Goal: Task Accomplishment & Management: Complete application form

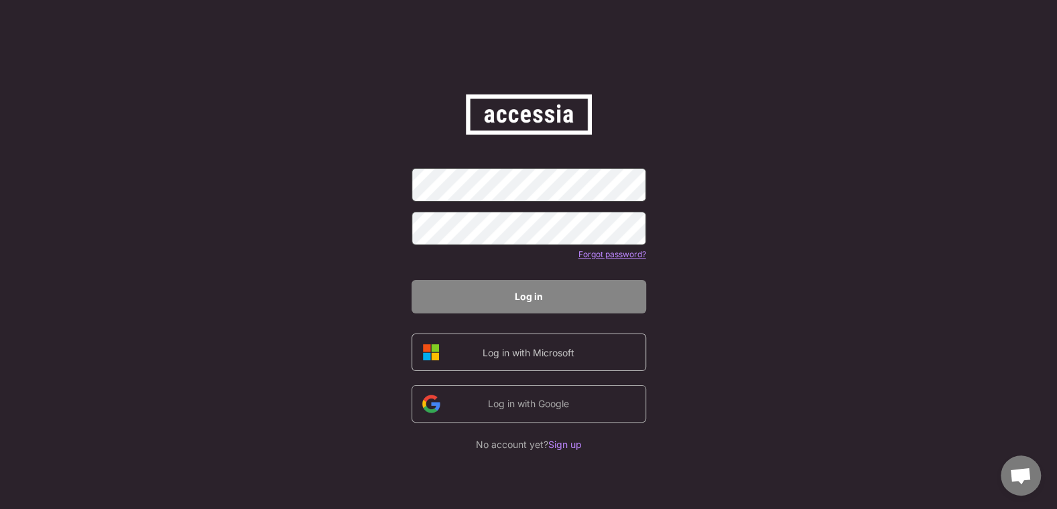
click at [573, 357] on div "Log in with Microsoft" at bounding box center [528, 353] width 113 height 14
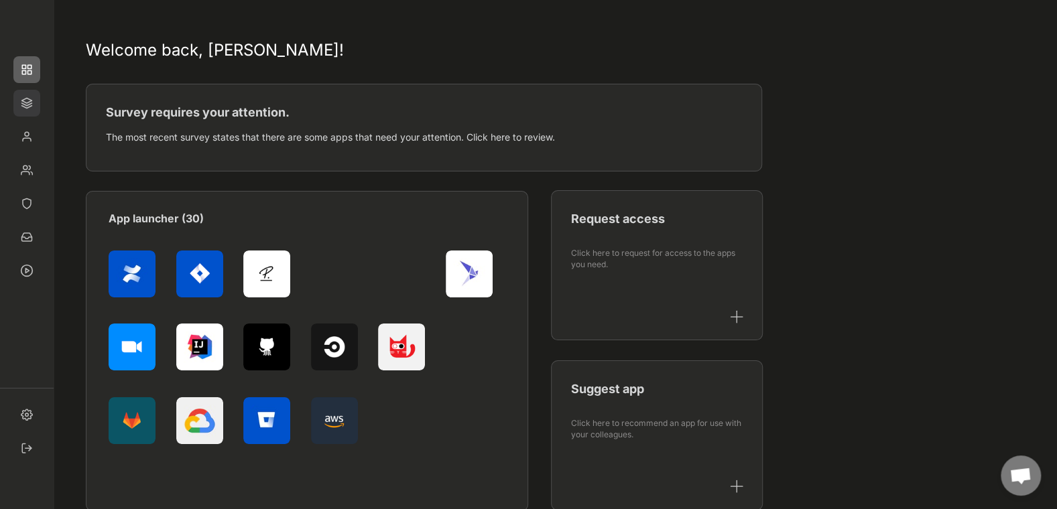
click at [25, 102] on img at bounding box center [26, 103] width 27 height 27
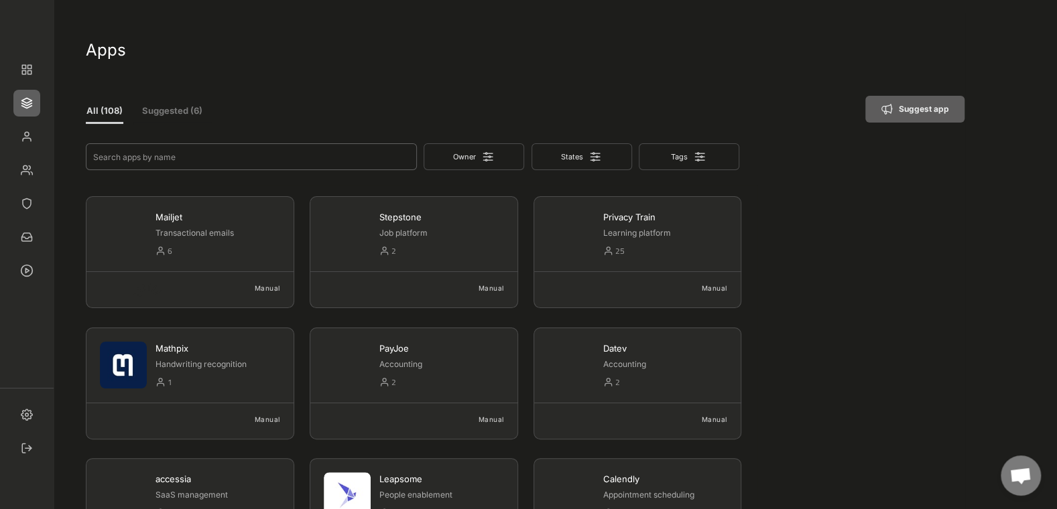
click at [125, 156] on input "input" at bounding box center [251, 156] width 331 height 27
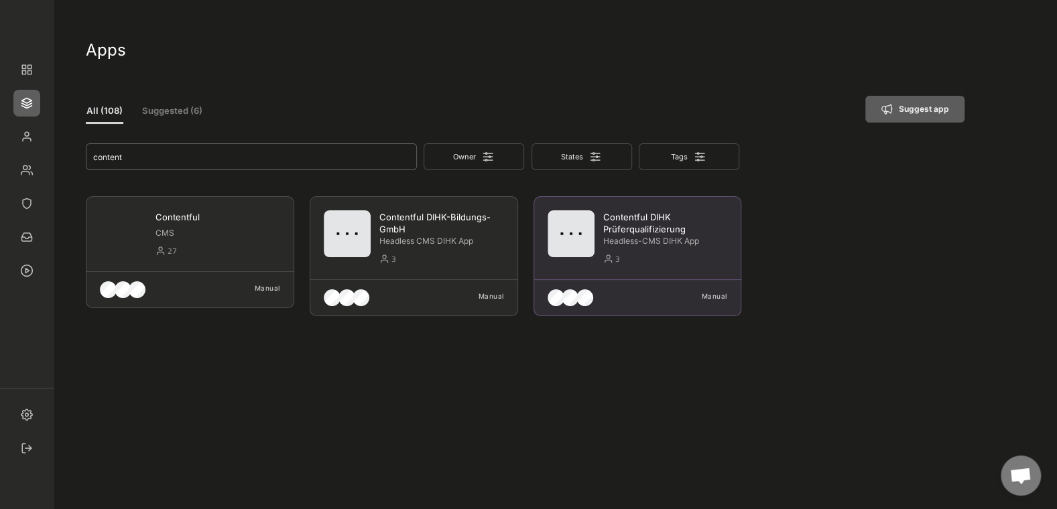
type input "content"
click at [663, 237] on div "Headless-CMS DIHK App" at bounding box center [665, 241] width 125 height 11
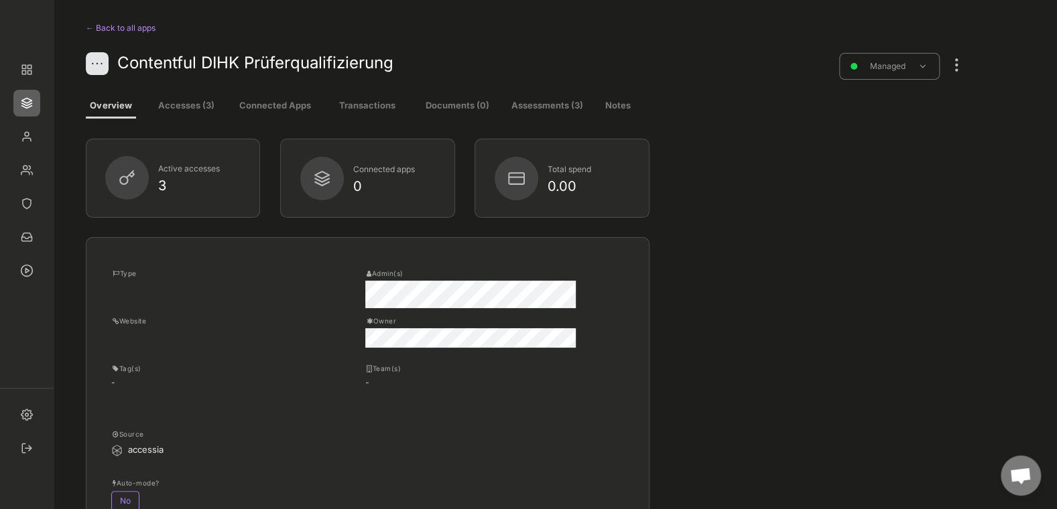
click at [956, 68] on div at bounding box center [956, 58] width 17 height 29
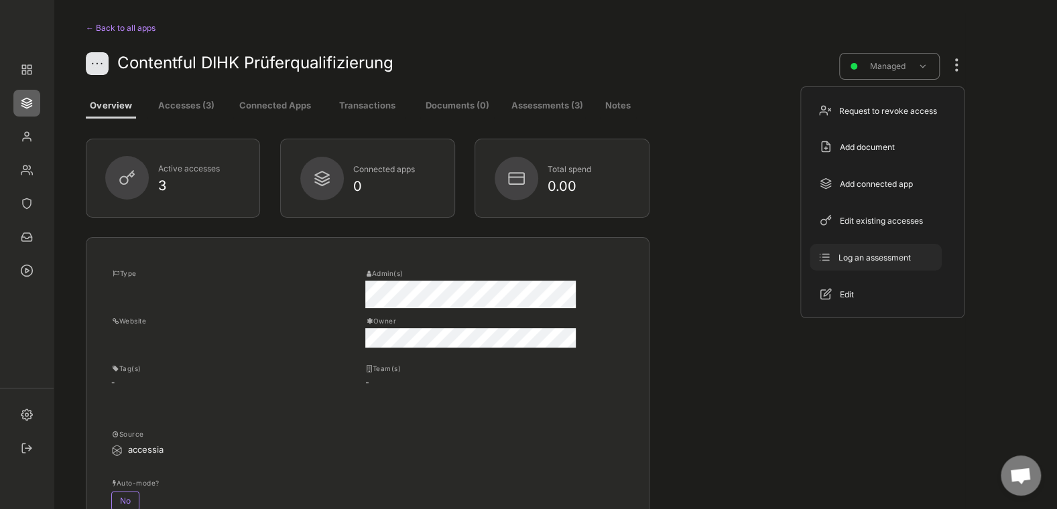
click at [890, 264] on div "Log an assessment" at bounding box center [876, 257] width 132 height 27
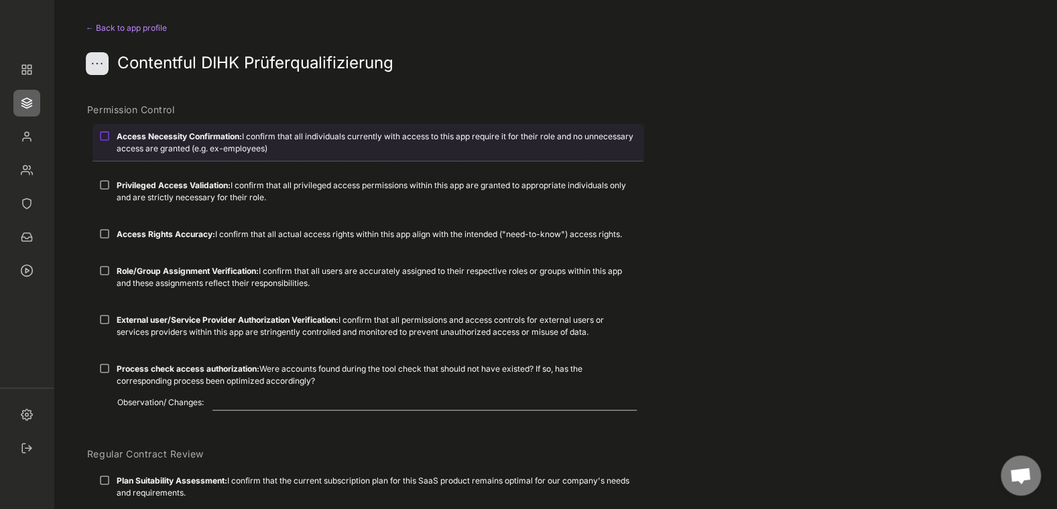
click at [109, 132] on div at bounding box center [104, 136] width 11 height 11
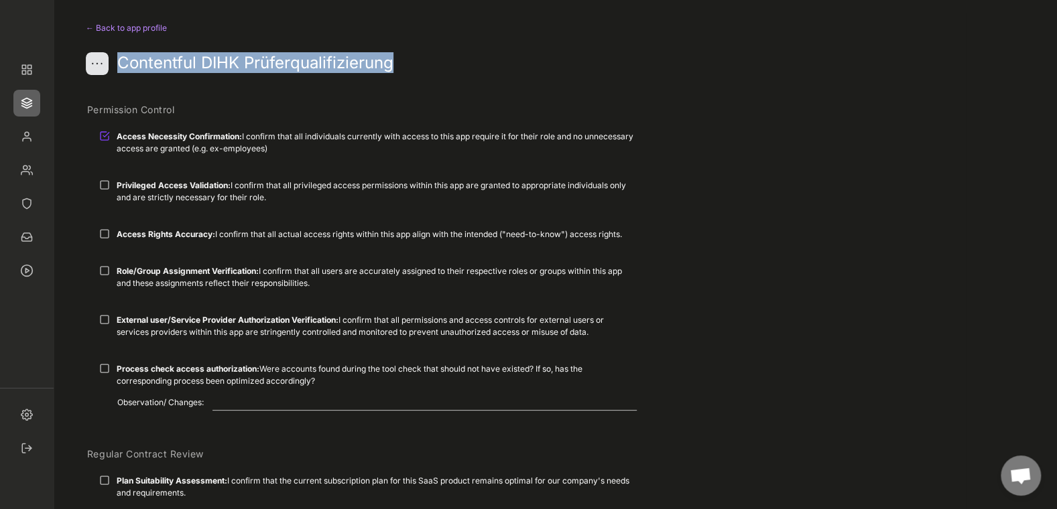
drag, startPoint x: 395, startPoint y: 66, endPoint x: 123, endPoint y: 69, distance: 272.1
click at [123, 69] on div "Contentful DIHK Prüferqualifizierung" at bounding box center [423, 62] width 612 height 21
copy div "Contentful DIHK Prüferqualifizierung"
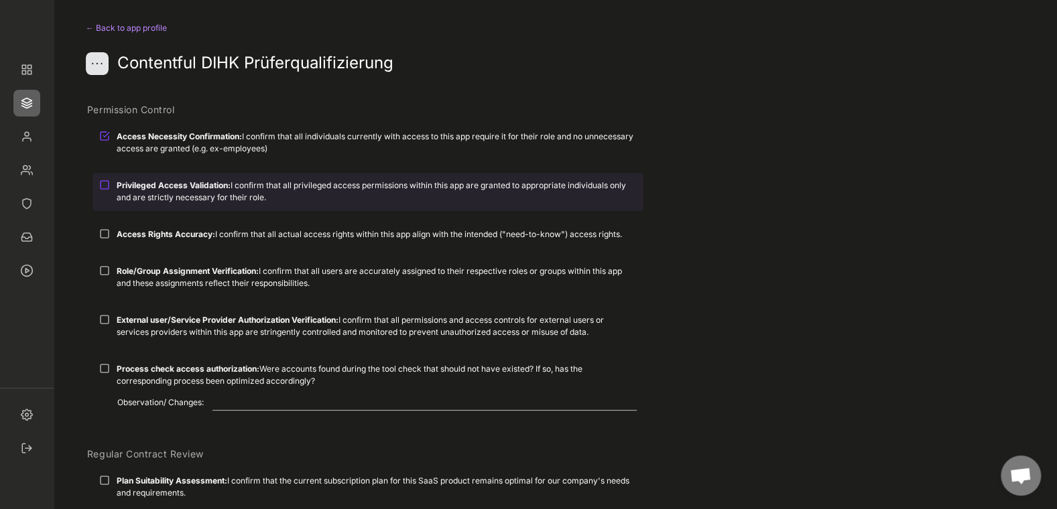
click at [107, 186] on div at bounding box center [104, 185] width 11 height 11
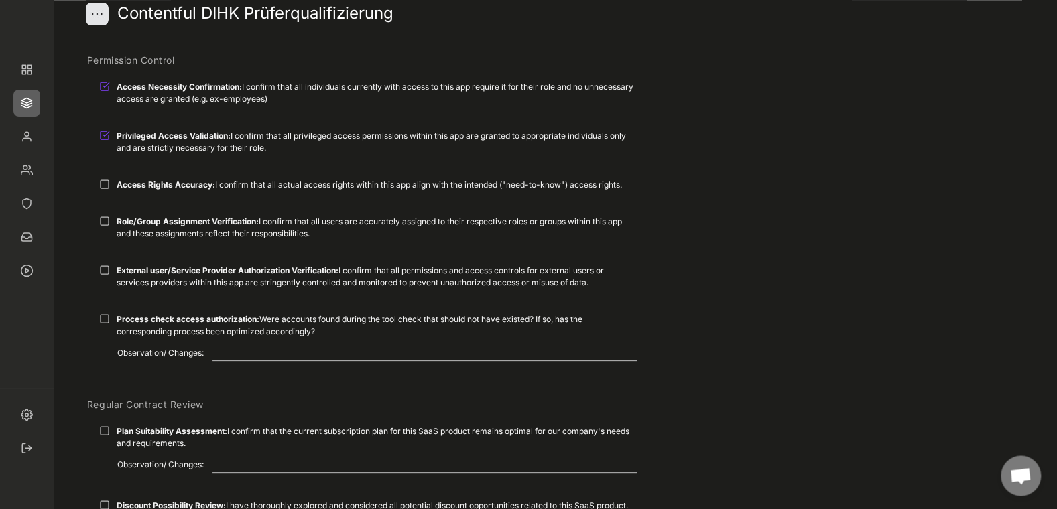
scroll to position [77, 0]
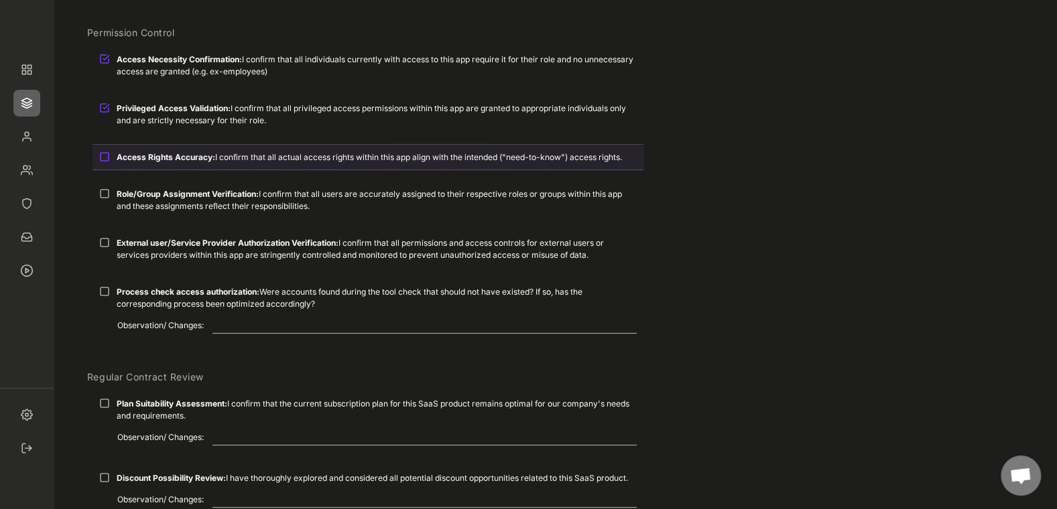
click at [110, 153] on div "Access Rights Accuracy: I confirm that all actual access rights within this app…" at bounding box center [367, 157] width 551 height 25
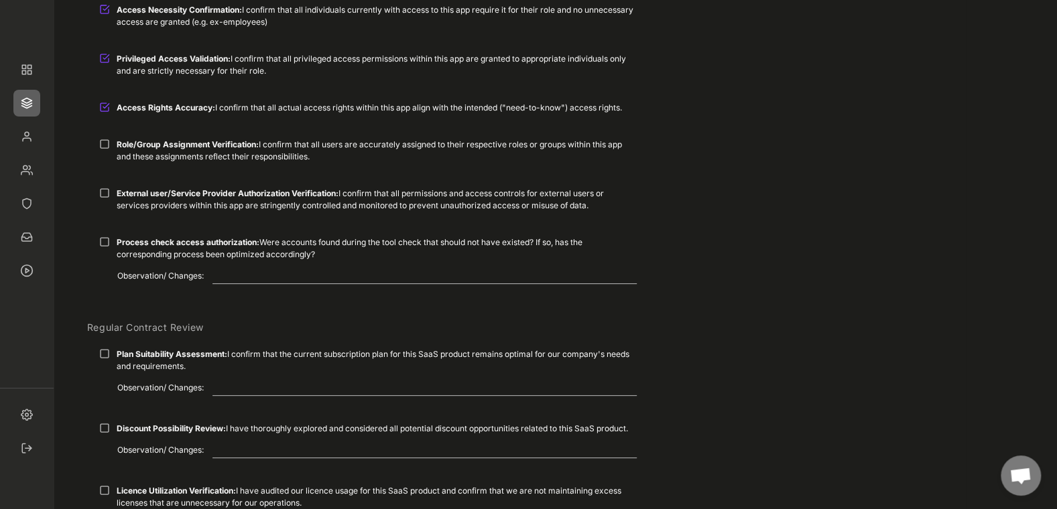
scroll to position [154, 0]
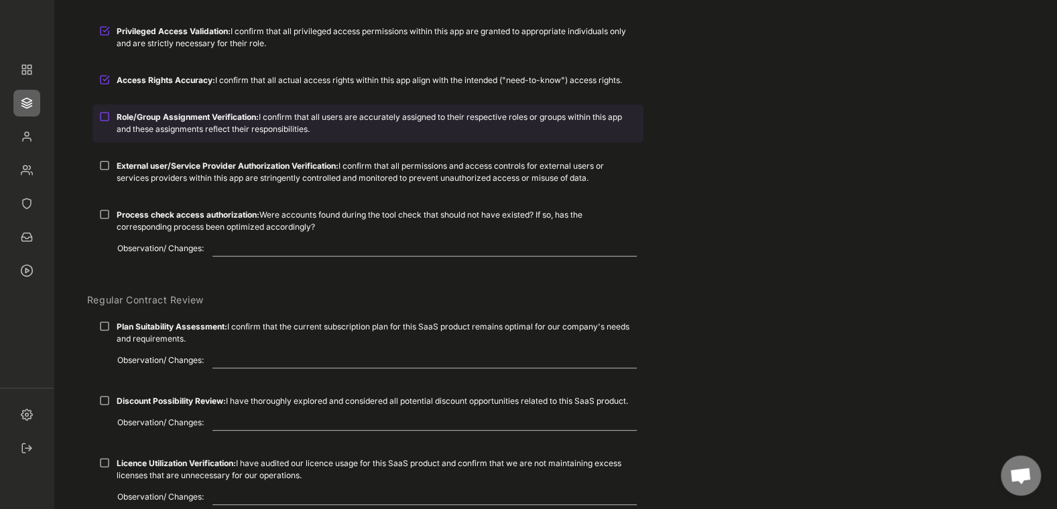
click at [104, 113] on div at bounding box center [104, 116] width 11 height 11
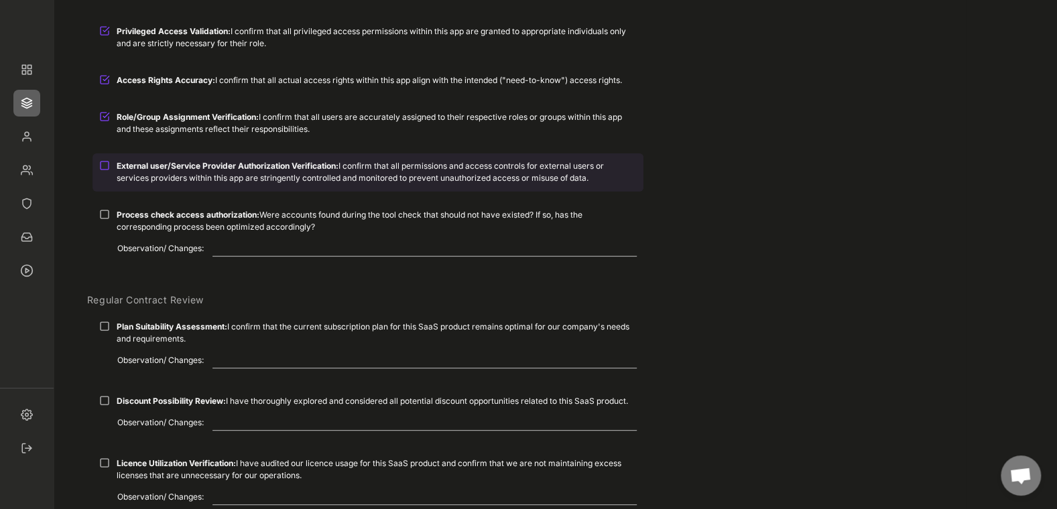
click at [111, 165] on div "External user/Service Provider Authorization Verification: I confirm that all p…" at bounding box center [367, 171] width 551 height 37
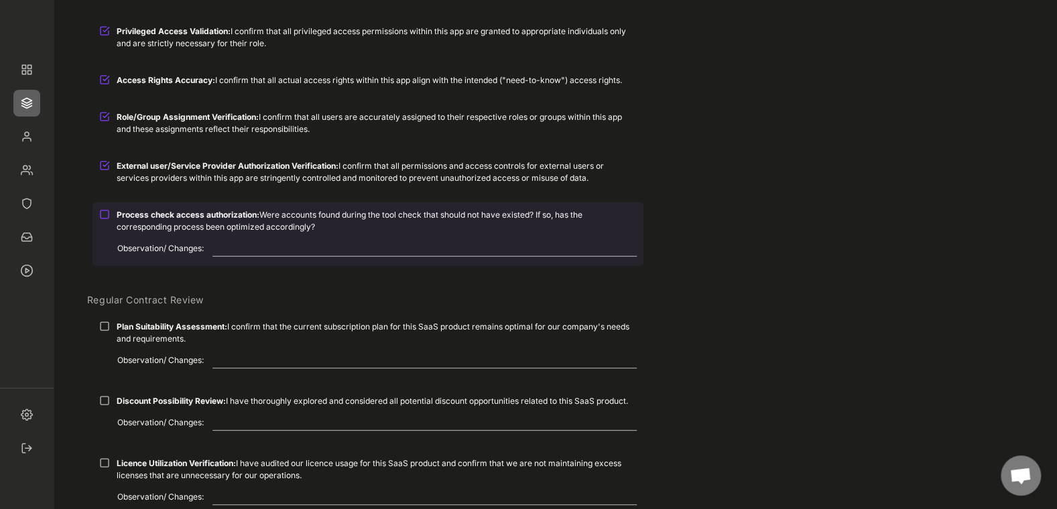
click at [107, 214] on div at bounding box center [104, 214] width 11 height 11
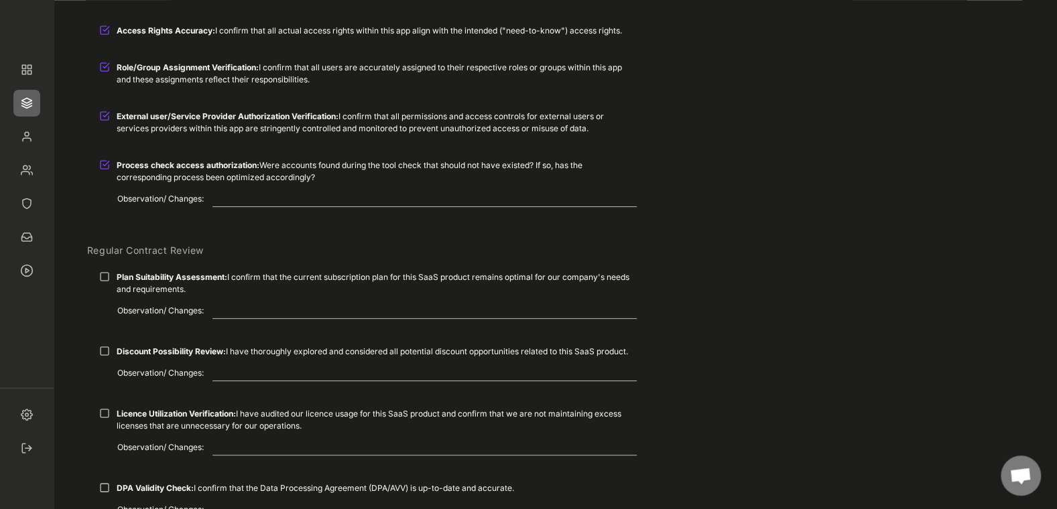
scroll to position [231, 0]
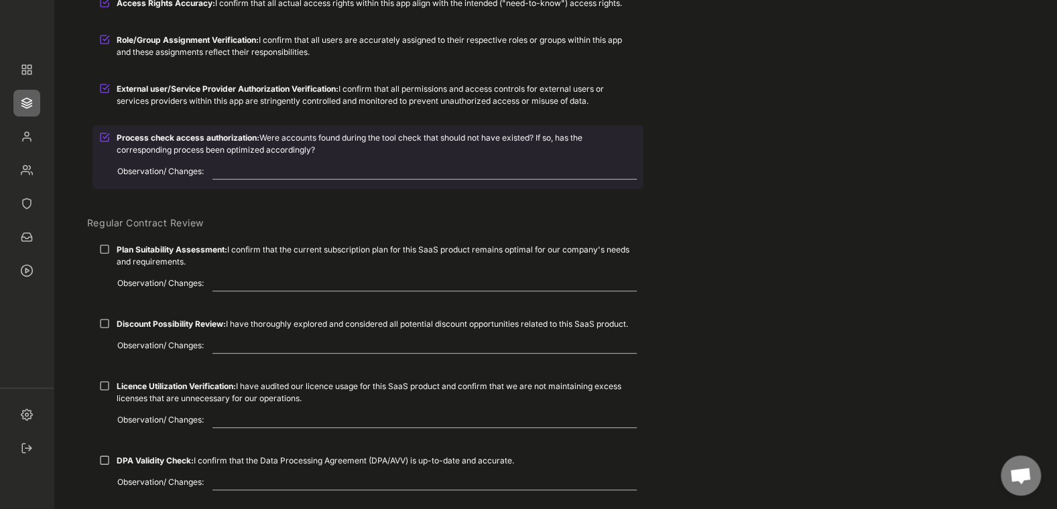
click at [104, 137] on div at bounding box center [104, 137] width 11 height 11
click at [104, 140] on div at bounding box center [104, 137] width 11 height 11
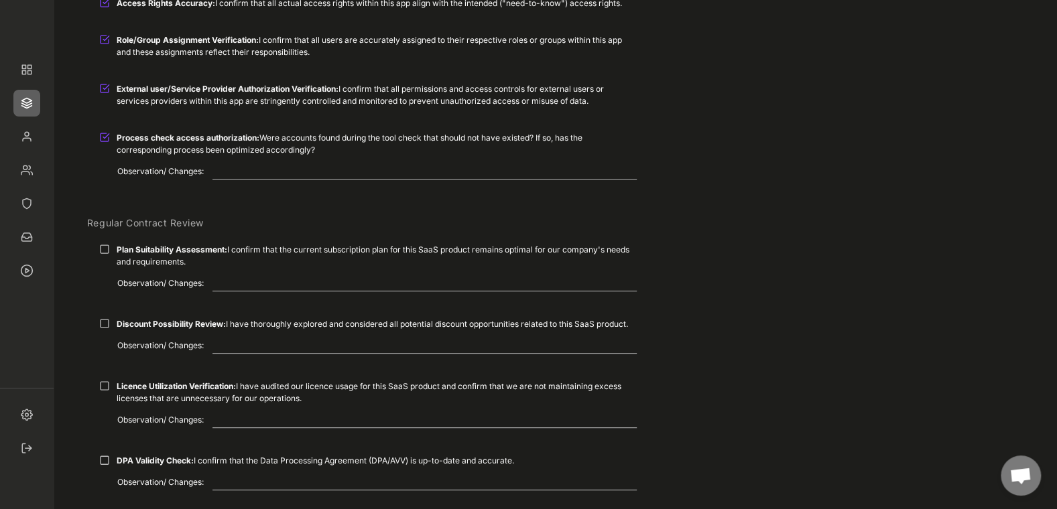
scroll to position [308, 0]
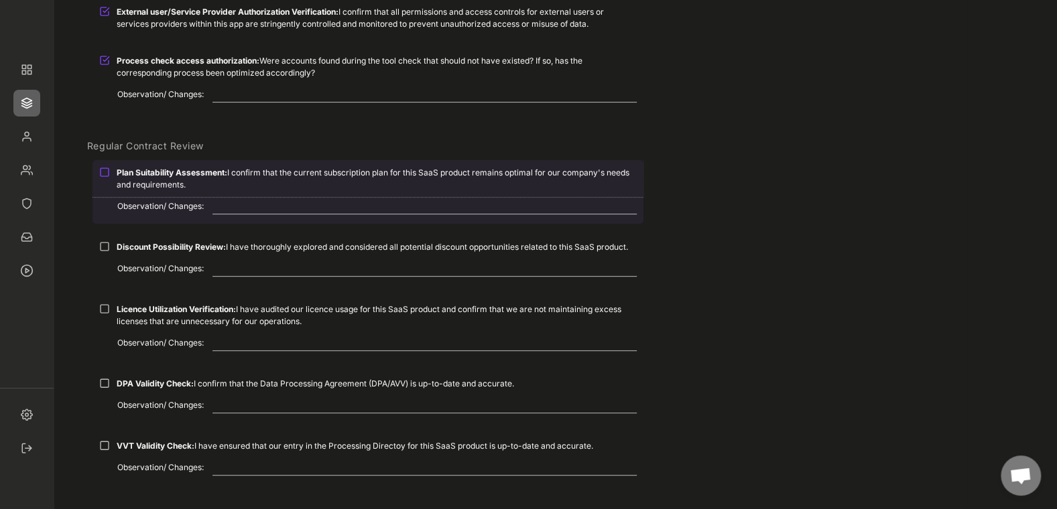
click at [109, 174] on div at bounding box center [104, 172] width 11 height 11
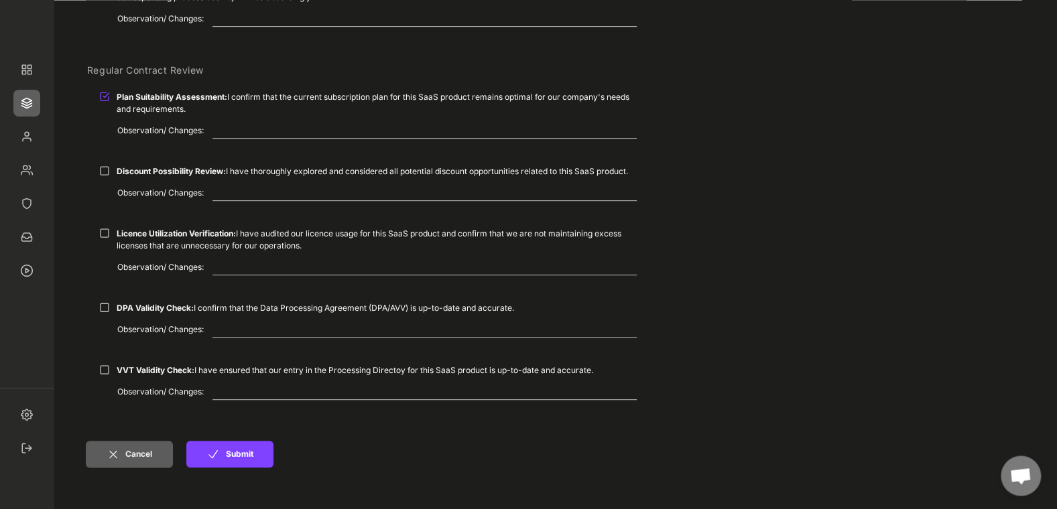
scroll to position [385, 0]
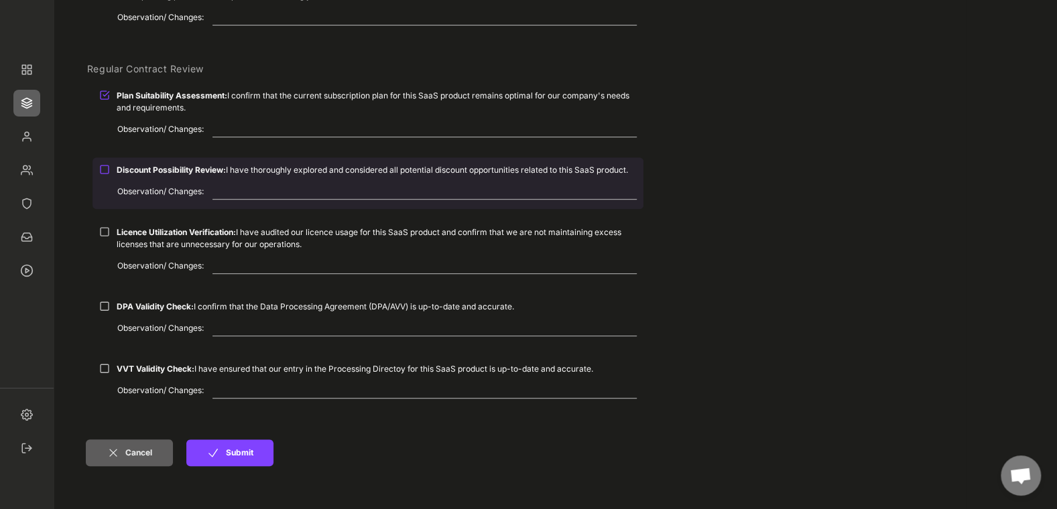
click at [105, 170] on div at bounding box center [104, 169] width 11 height 11
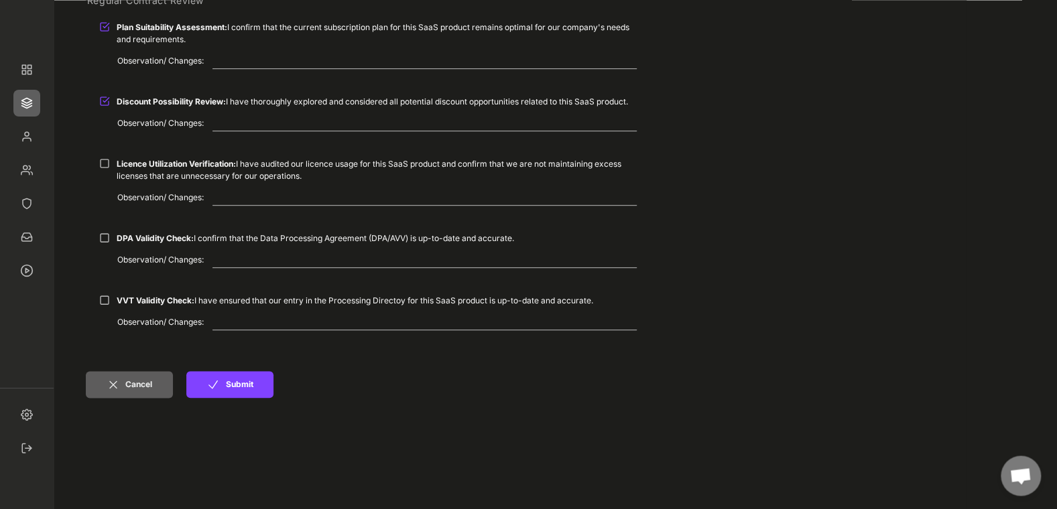
scroll to position [462, 0]
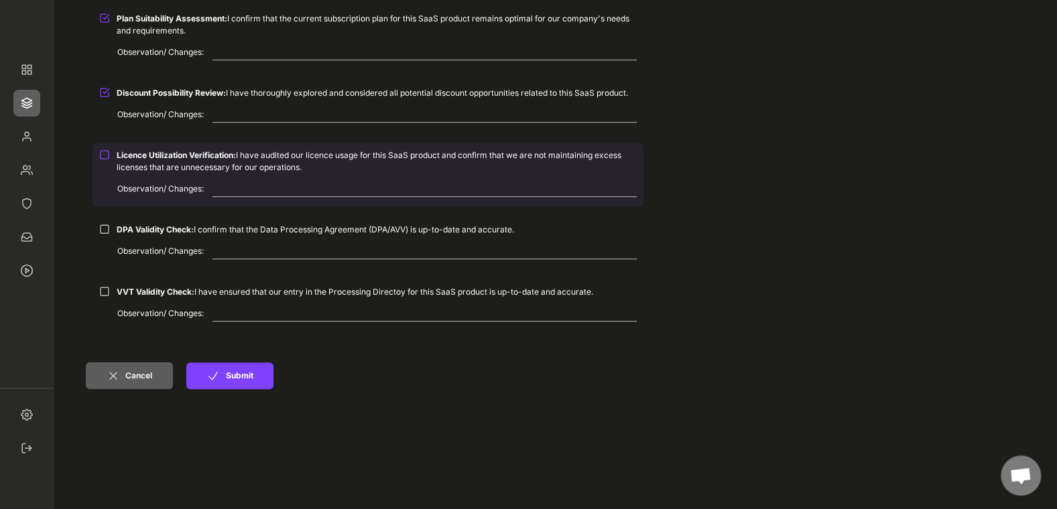
click at [107, 155] on div at bounding box center [104, 154] width 11 height 11
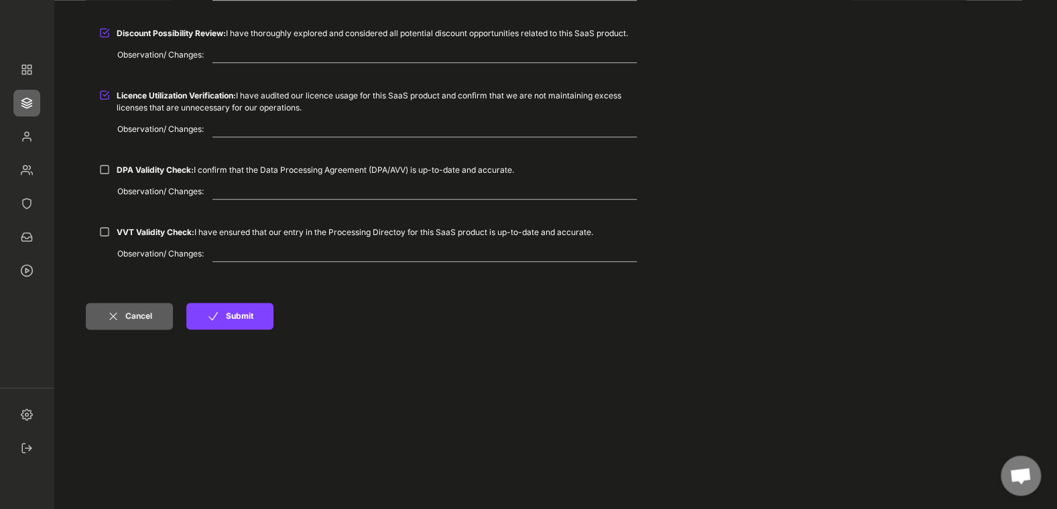
scroll to position [539, 0]
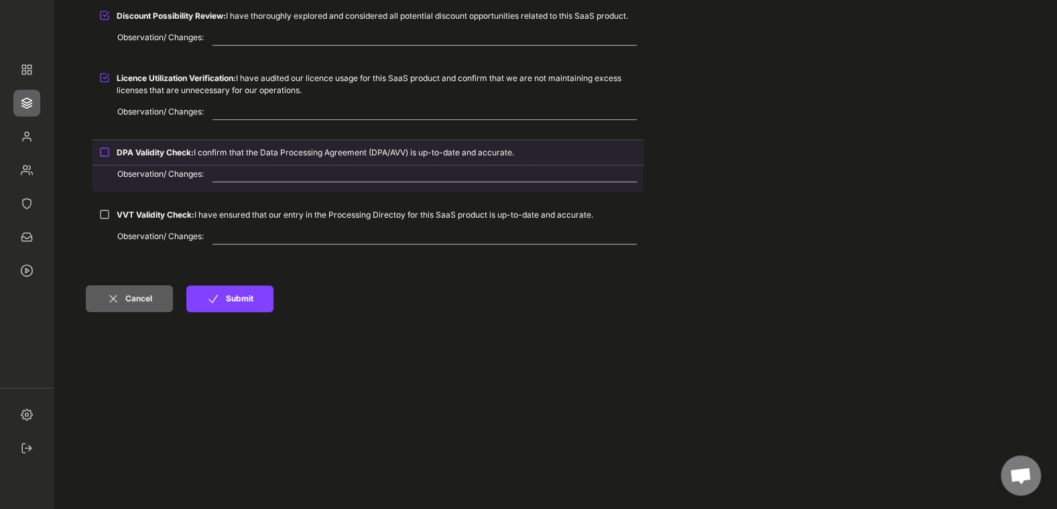
click at [103, 153] on div at bounding box center [104, 152] width 11 height 11
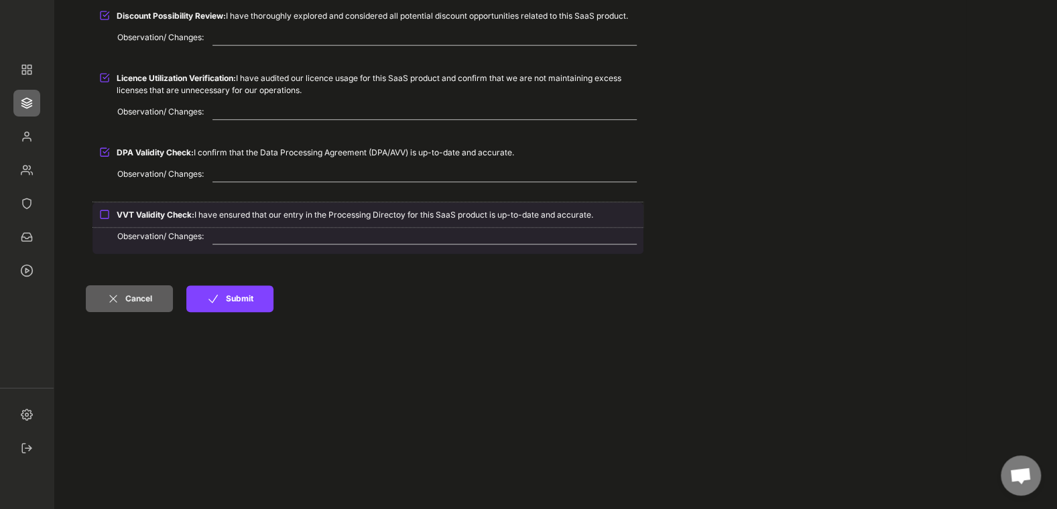
click at [107, 216] on div at bounding box center [104, 214] width 11 height 11
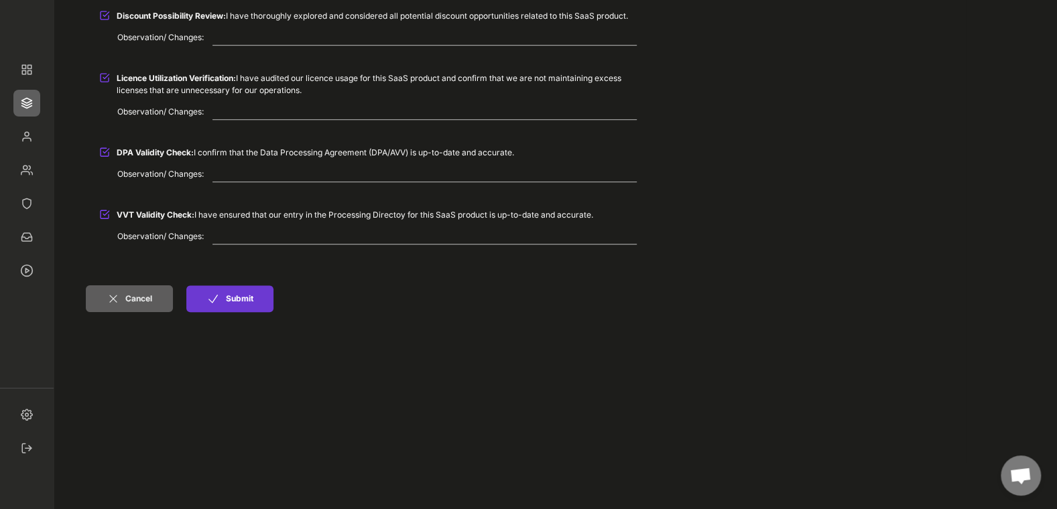
click at [239, 310] on button "Submit" at bounding box center [229, 298] width 87 height 27
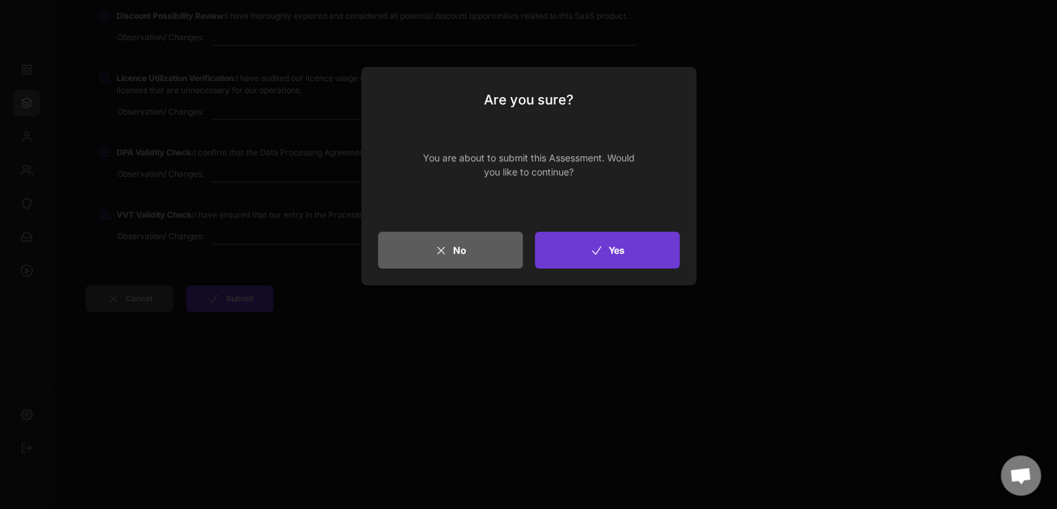
click at [615, 249] on button "Yes" at bounding box center [607, 250] width 145 height 37
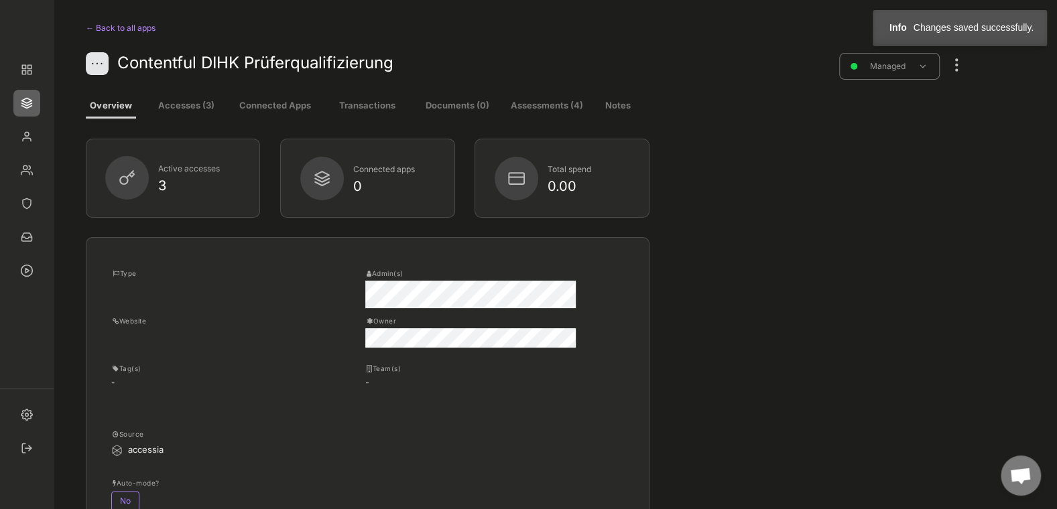
click at [185, 107] on button "Accesses (3)" at bounding box center [185, 106] width 77 height 24
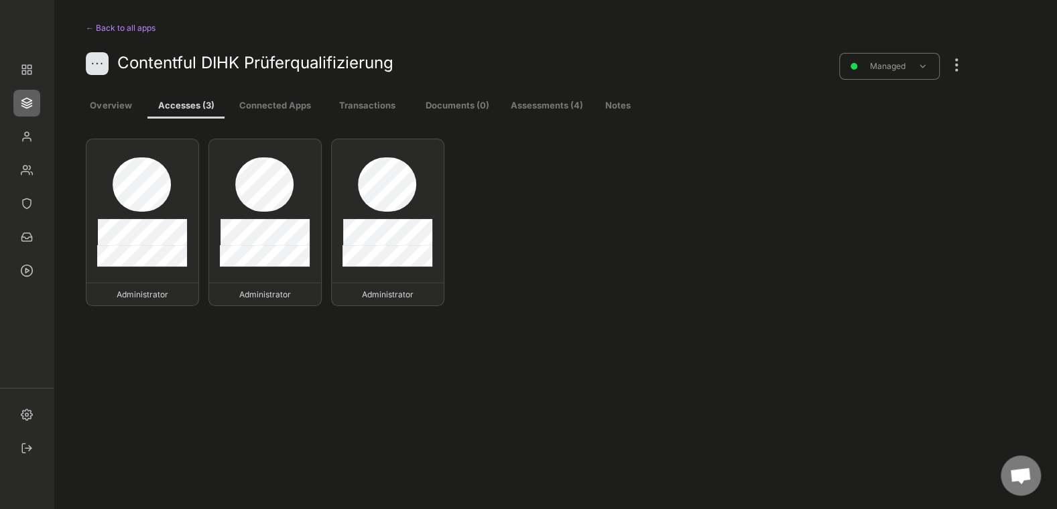
click at [538, 107] on button "Assessments (4)" at bounding box center [547, 106] width 76 height 24
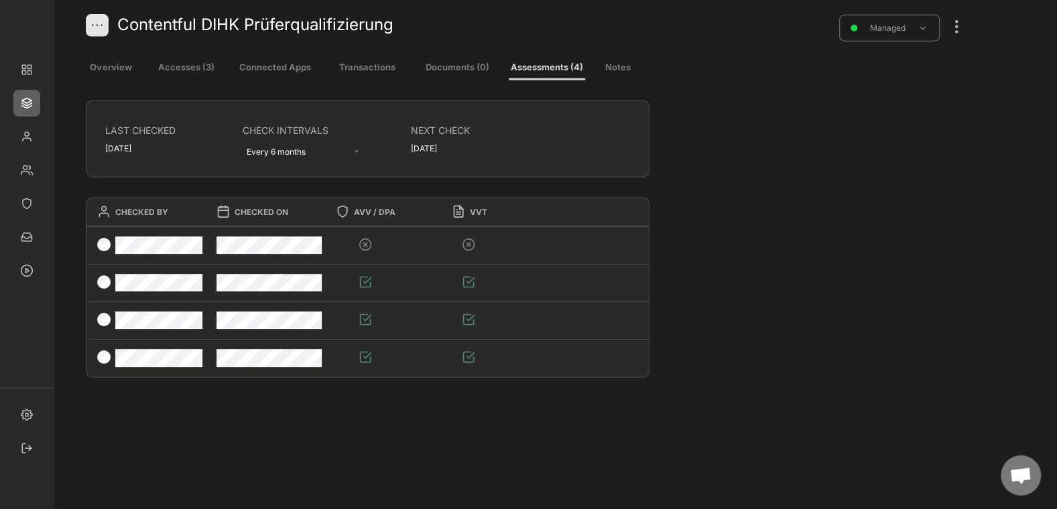
scroll to position [77, 0]
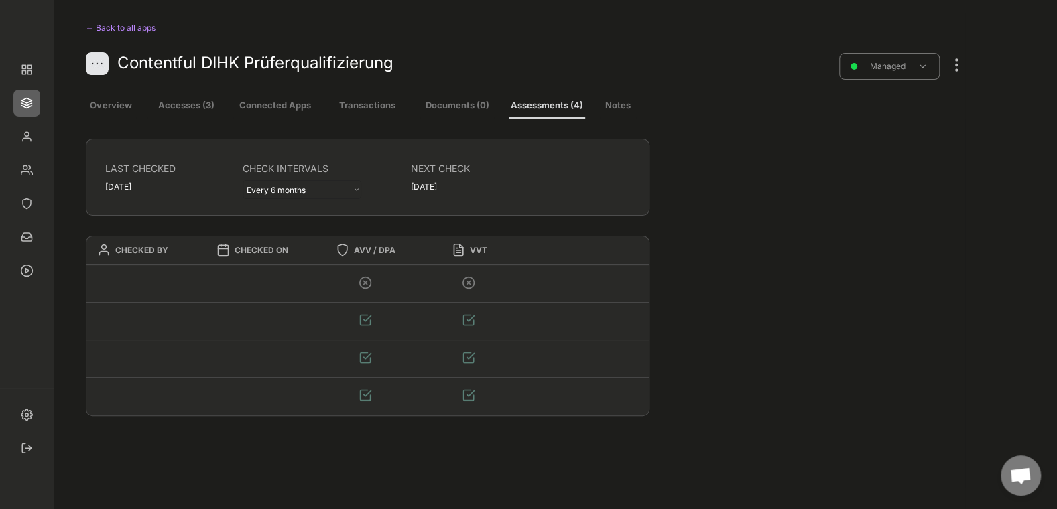
scroll to position [77, 0]
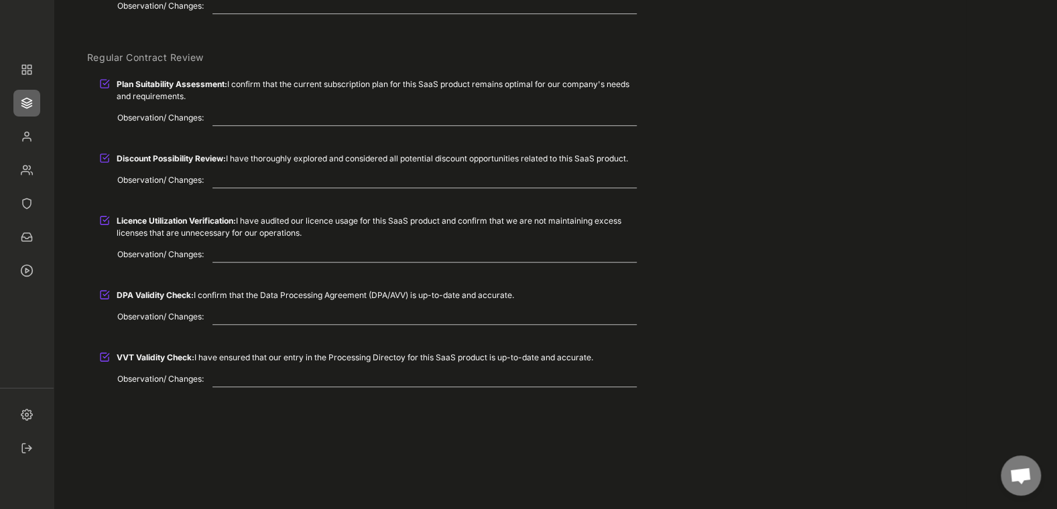
scroll to position [694, 0]
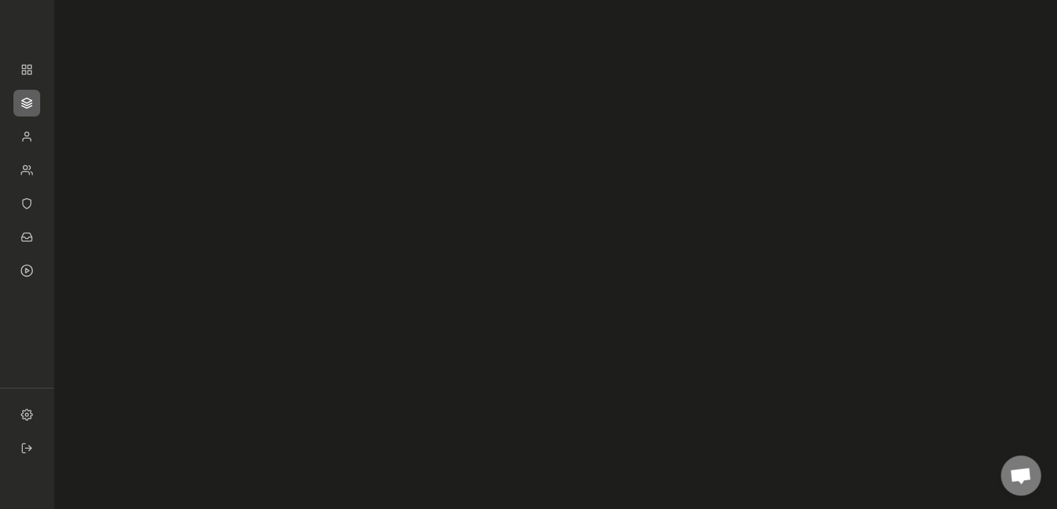
scroll to position [77, 0]
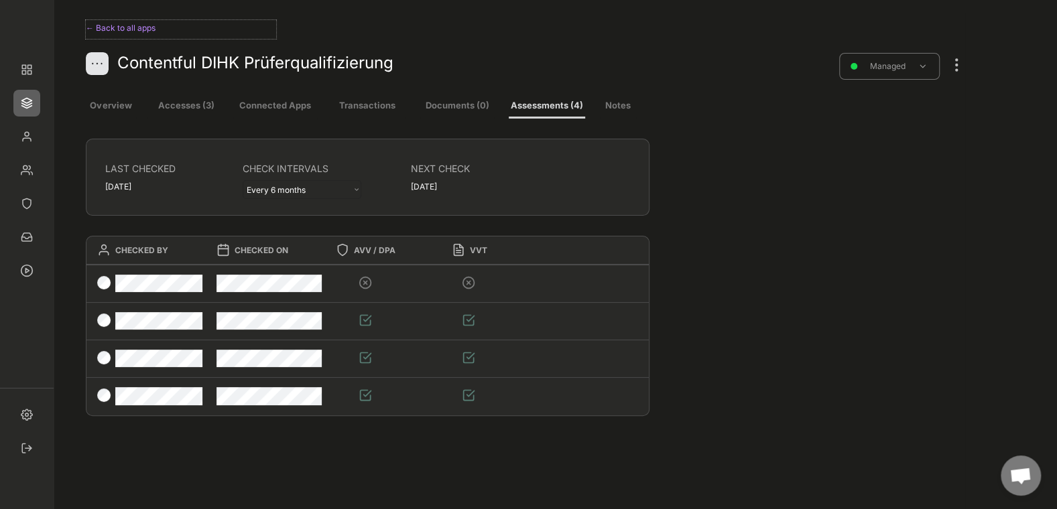
click at [120, 29] on div "← Back to all apps" at bounding box center [181, 28] width 190 height 16
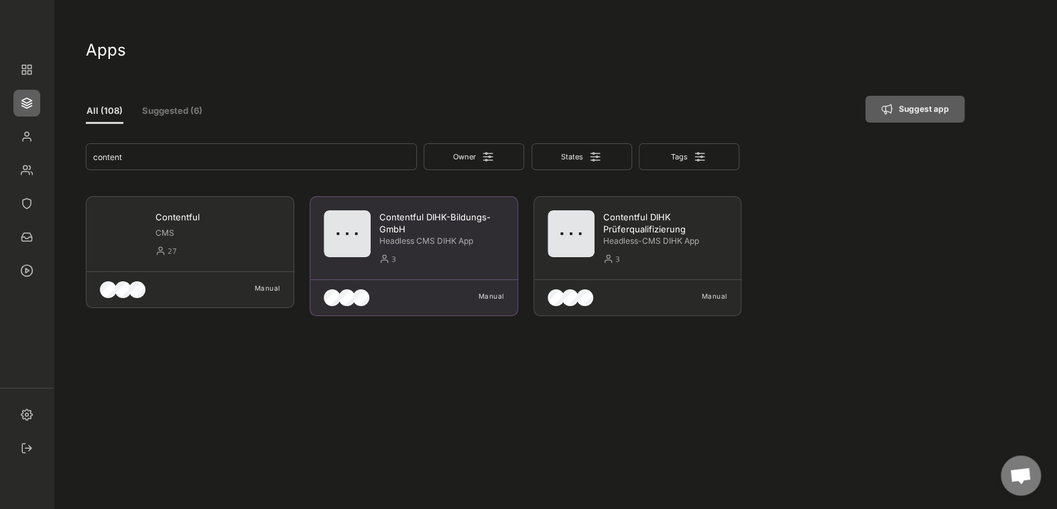
click at [438, 236] on div "Contentful DIHK-Bildungs-GmbH Headless CMS DIHK App 3 Manual" at bounding box center [414, 256] width 208 height 120
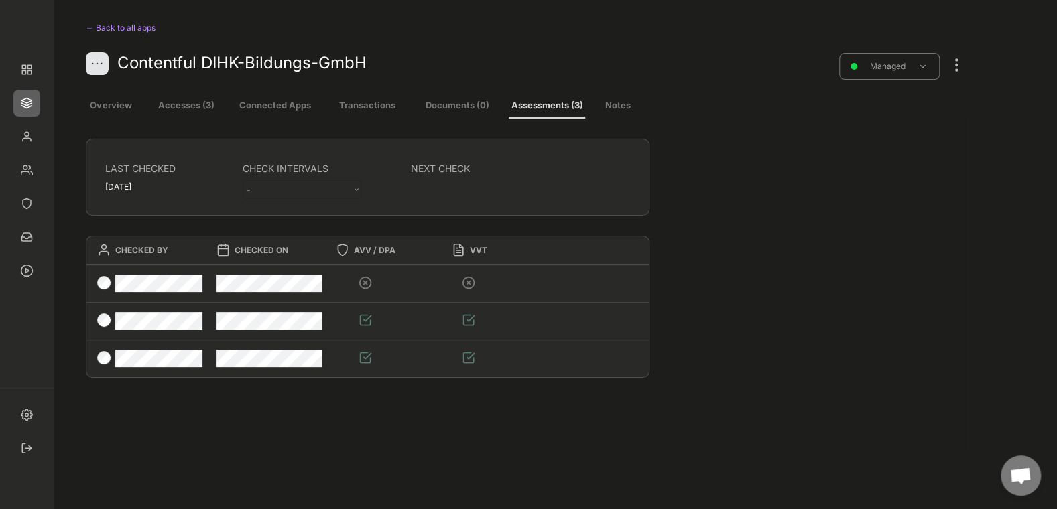
select select ""every_6_months""
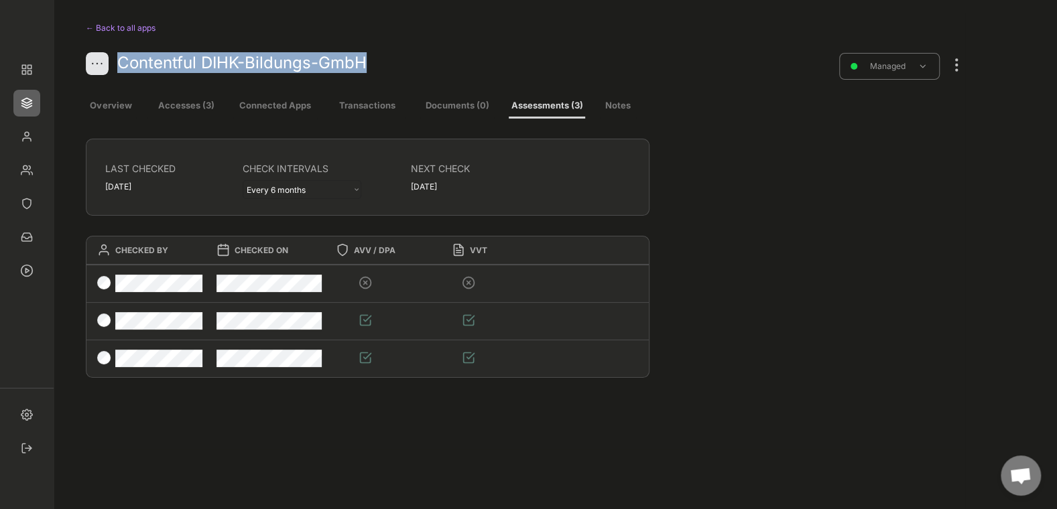
drag, startPoint x: 367, startPoint y: 68, endPoint x: 122, endPoint y: 58, distance: 245.5
click at [122, 58] on div "Contentful DIHK-Bildungs-GmbH" at bounding box center [414, 62] width 594 height 21
copy div "Contentful DIHK-Bildungs-GmbH"
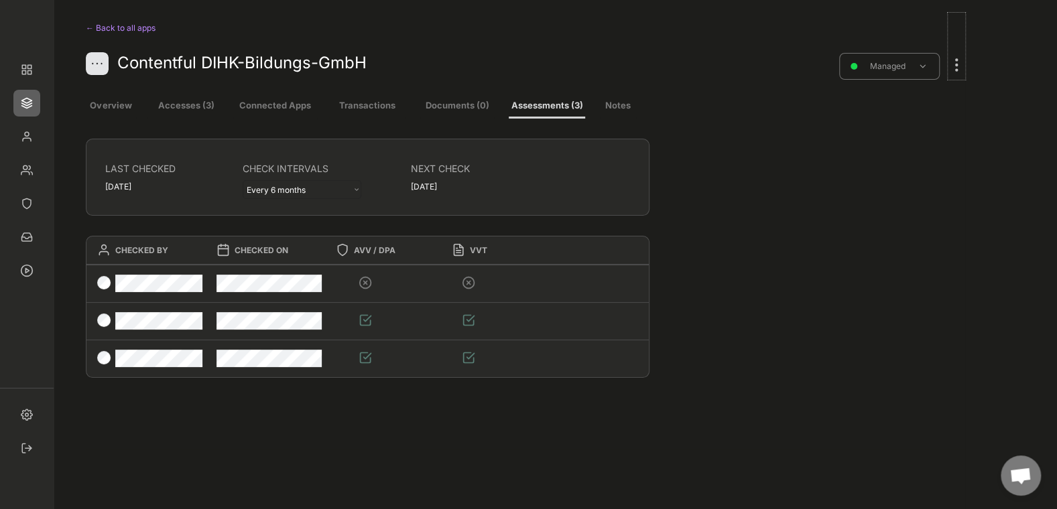
click at [960, 70] on div at bounding box center [956, 58] width 17 height 29
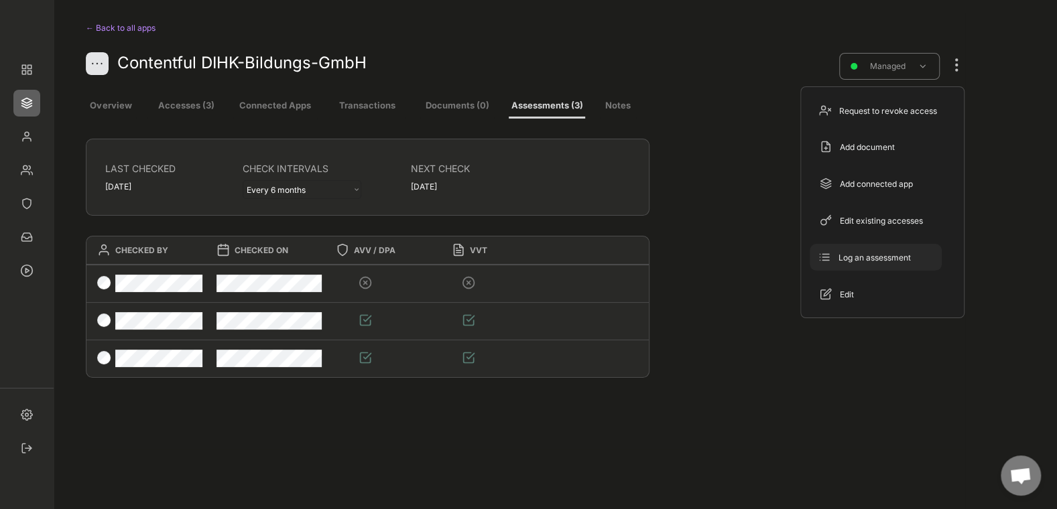
click at [901, 265] on div "Log an assessment" at bounding box center [876, 257] width 132 height 27
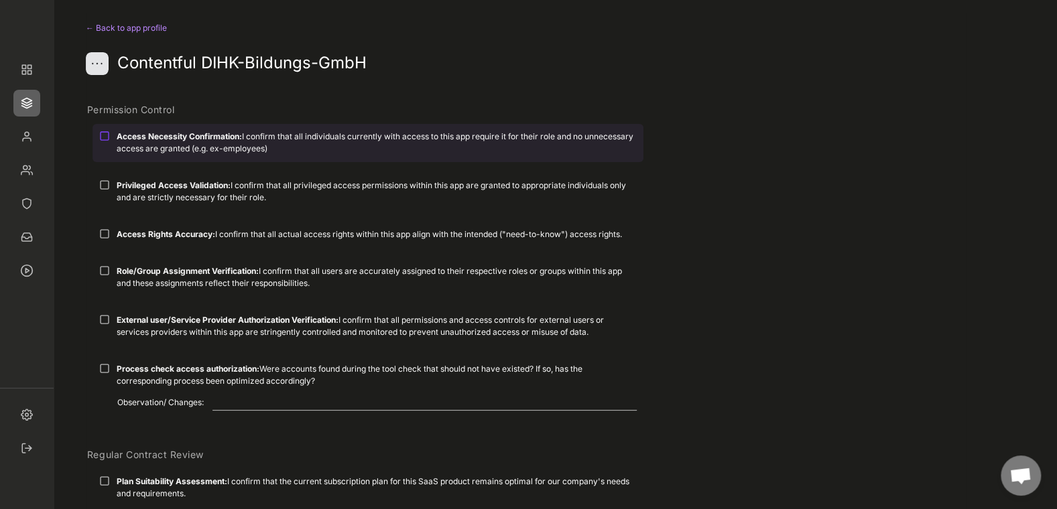
drag, startPoint x: 111, startPoint y: 135, endPoint x: 105, endPoint y: 149, distance: 15.9
click at [111, 135] on div "Access Necessity Confirmation: I confirm that all individuals currently with ac…" at bounding box center [367, 142] width 551 height 37
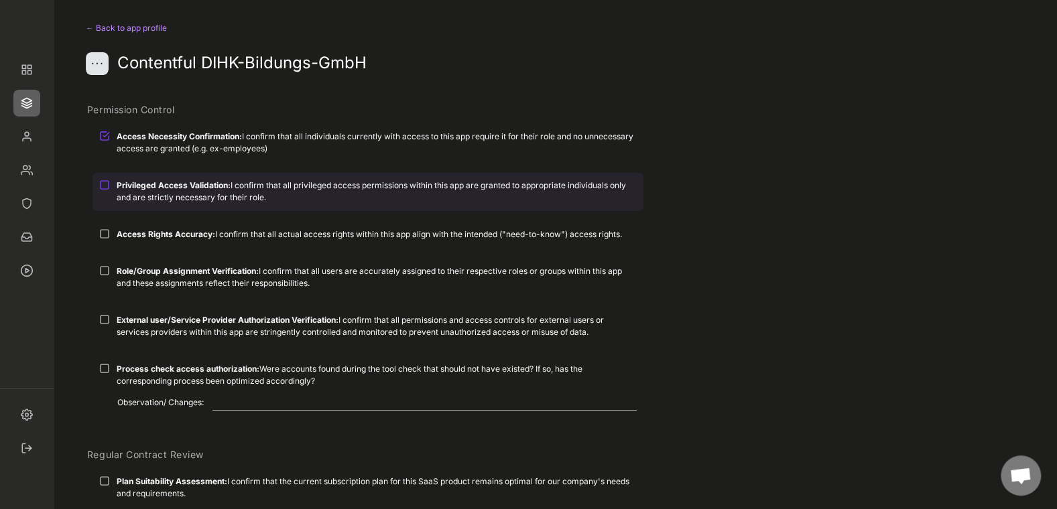
click at [105, 190] on div at bounding box center [104, 185] width 11 height 11
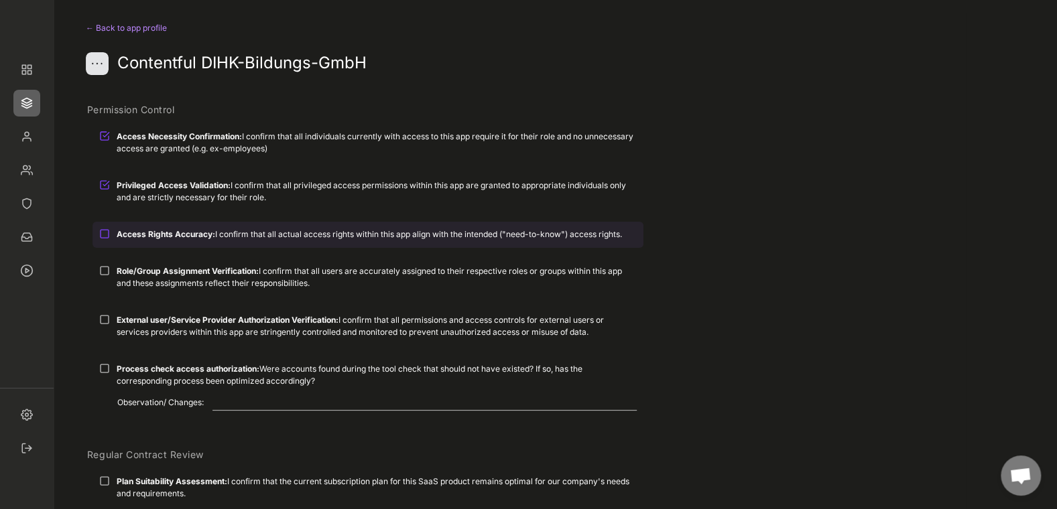
drag, startPoint x: 109, startPoint y: 235, endPoint x: 111, endPoint y: 257, distance: 22.2
click at [108, 235] on div at bounding box center [104, 234] width 11 height 11
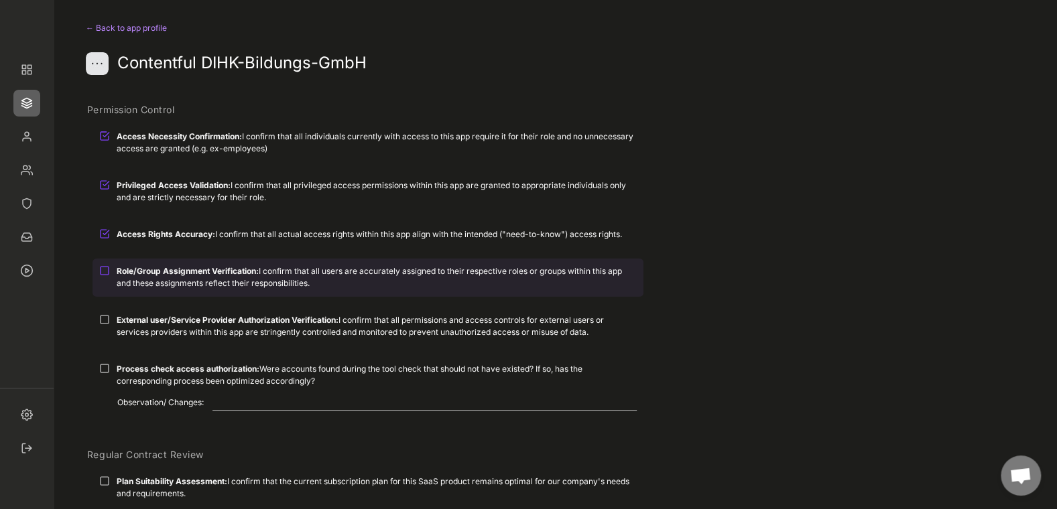
click at [103, 277] on div "Role/Group Assignment Verification: I confirm that all users are accurately ass…" at bounding box center [367, 277] width 551 height 37
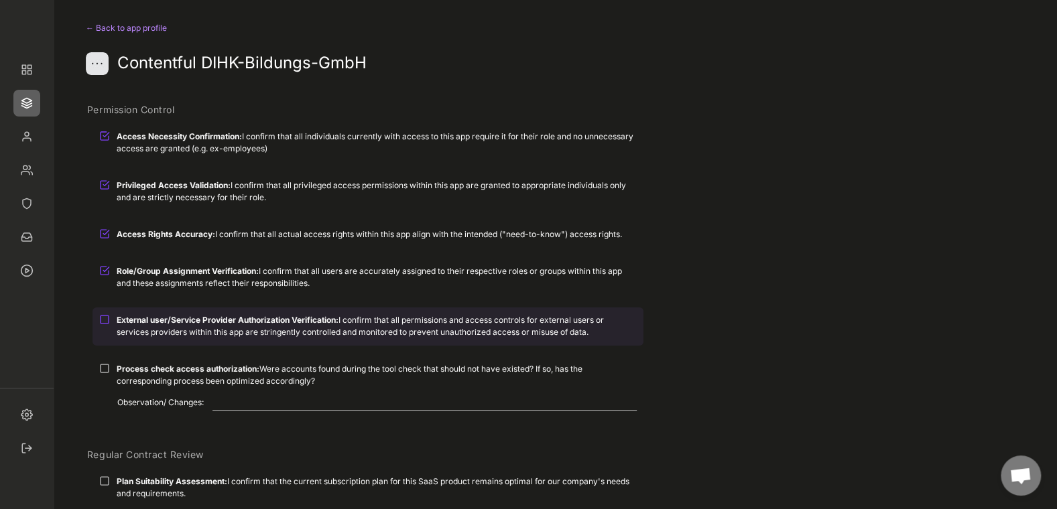
click at [107, 318] on div at bounding box center [104, 319] width 11 height 11
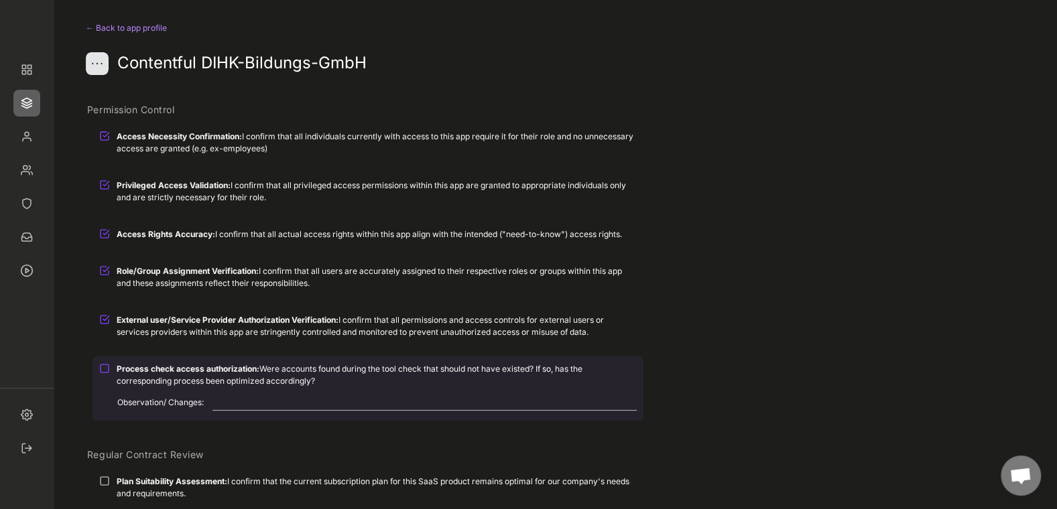
drag, startPoint x: 107, startPoint y: 367, endPoint x: 108, endPoint y: 357, distance: 10.1
click at [107, 368] on div at bounding box center [104, 368] width 11 height 11
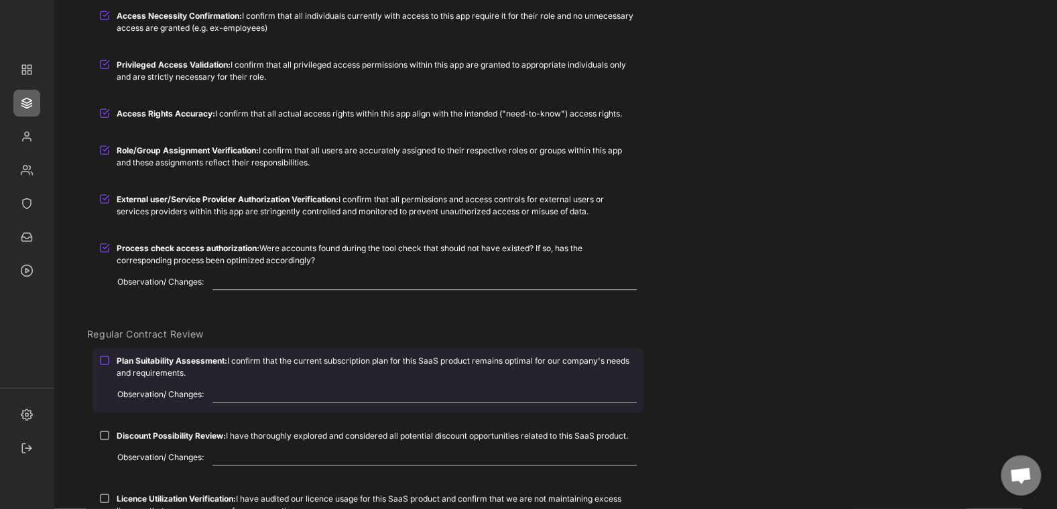
scroll to position [308, 0]
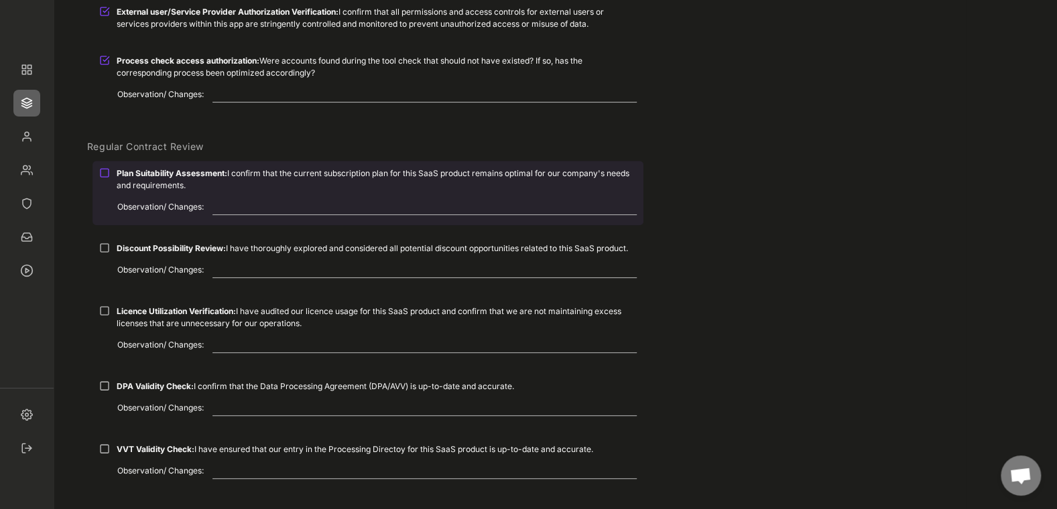
click at [109, 177] on div at bounding box center [104, 173] width 11 height 11
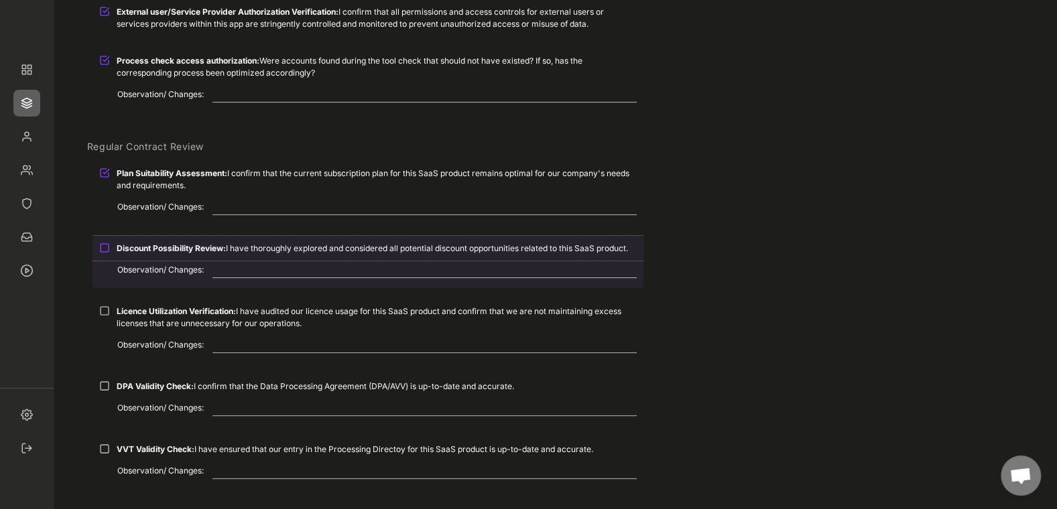
click at [106, 252] on div at bounding box center [104, 248] width 11 height 11
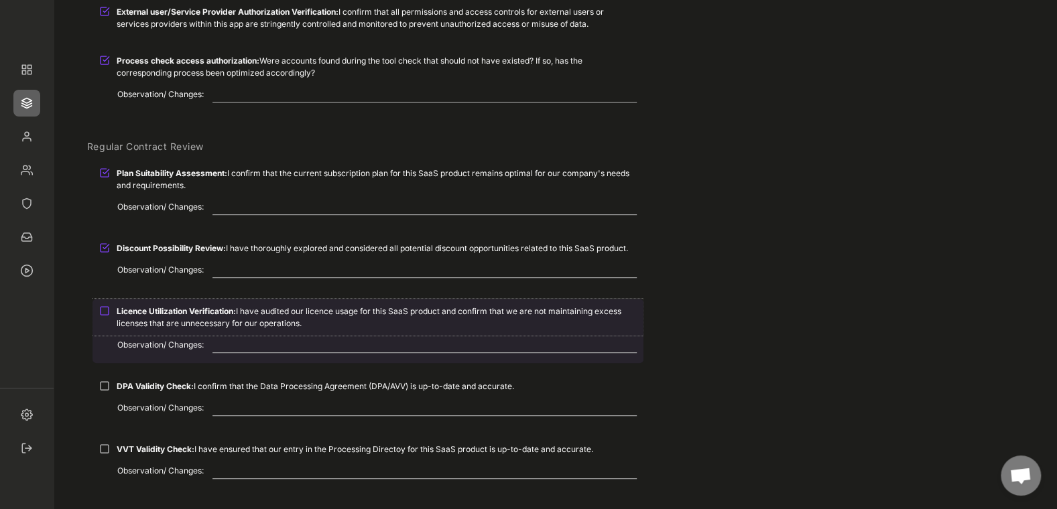
click at [104, 312] on div at bounding box center [104, 311] width 11 height 11
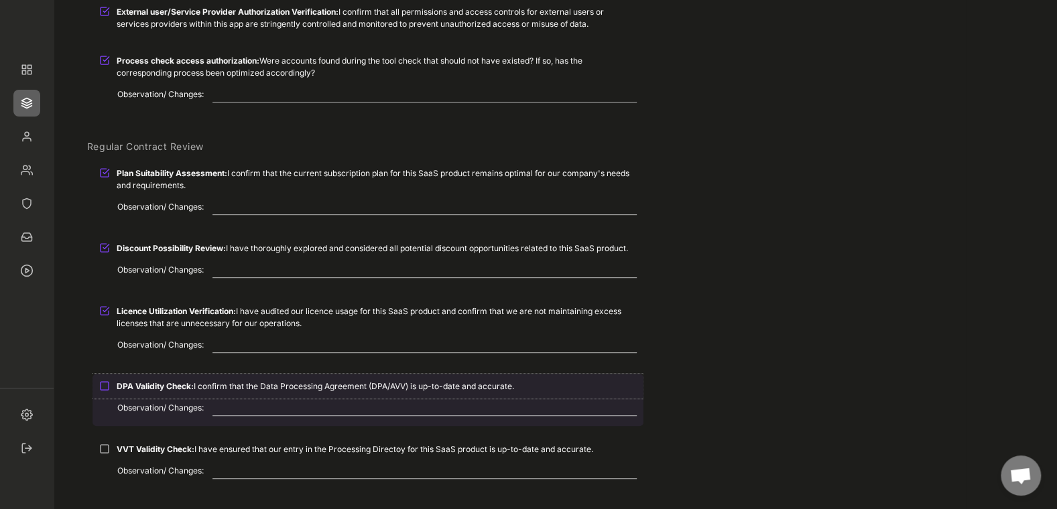
drag, startPoint x: 108, startPoint y: 387, endPoint x: 119, endPoint y: 347, distance: 41.8
click at [108, 387] on div at bounding box center [104, 386] width 11 height 11
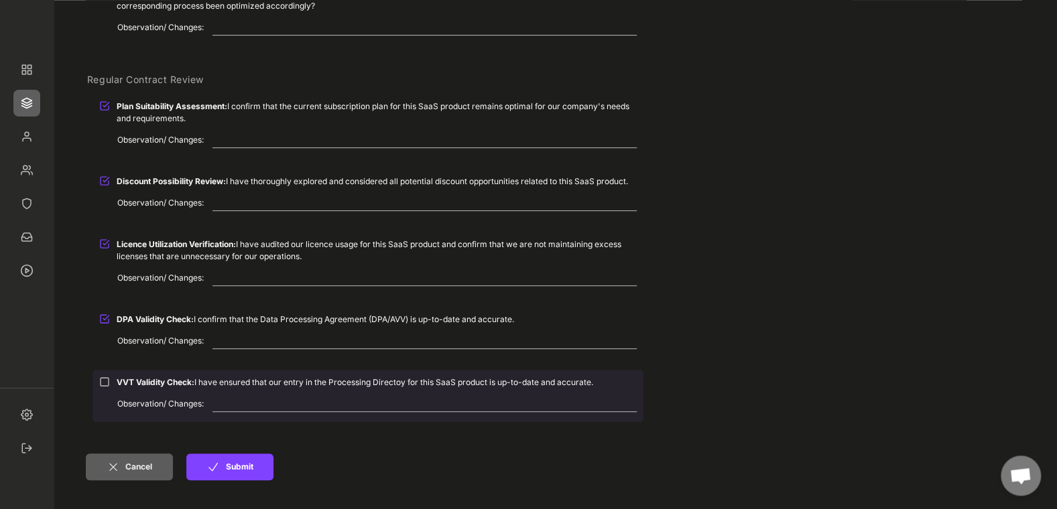
scroll to position [462, 0]
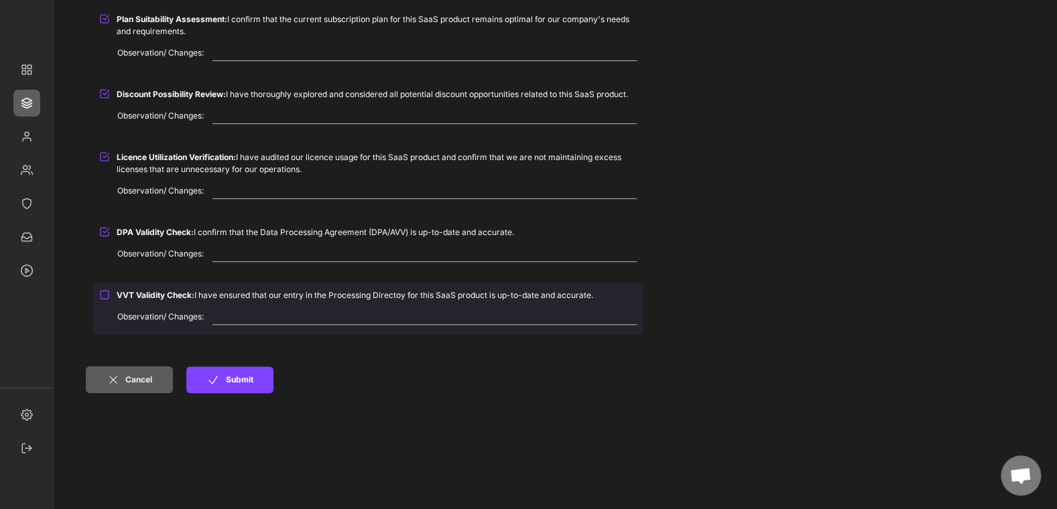
click at [107, 291] on div at bounding box center [104, 294] width 11 height 11
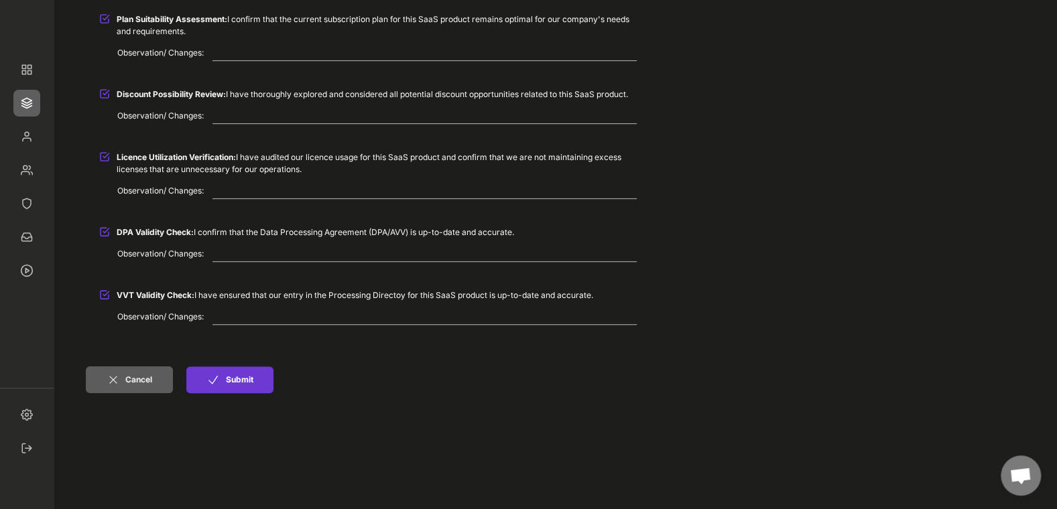
click at [248, 375] on button "Submit" at bounding box center [229, 380] width 87 height 27
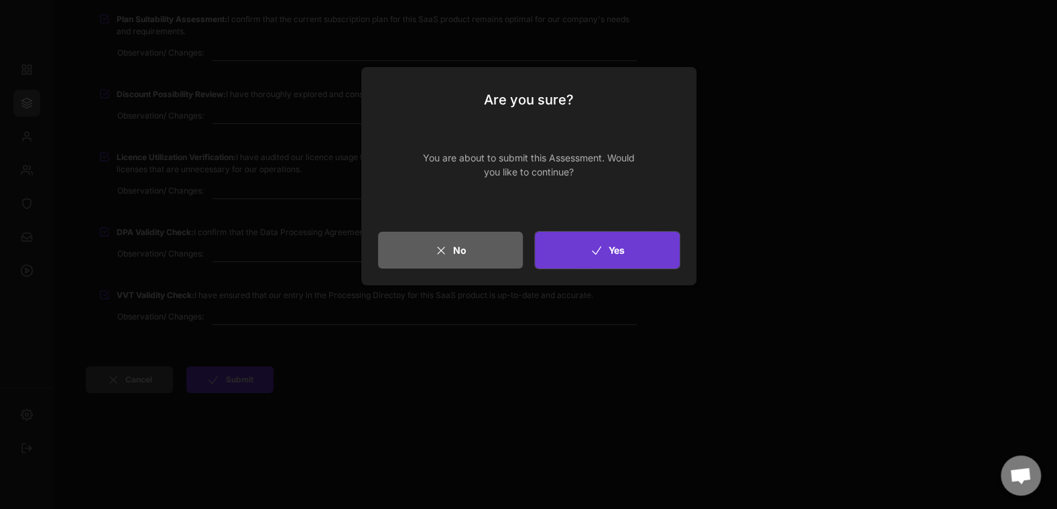
click at [625, 235] on button "Yes" at bounding box center [607, 250] width 145 height 37
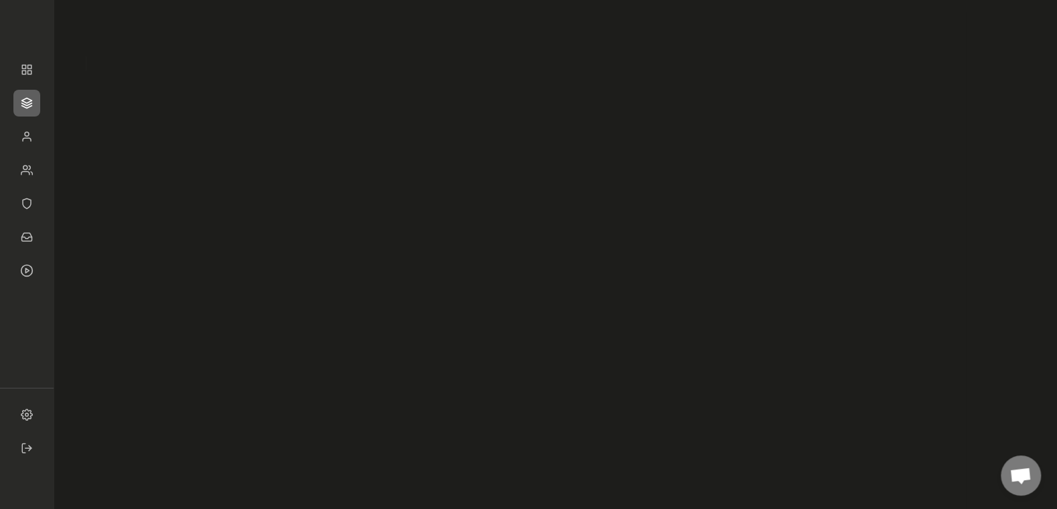
type textarea "free version"
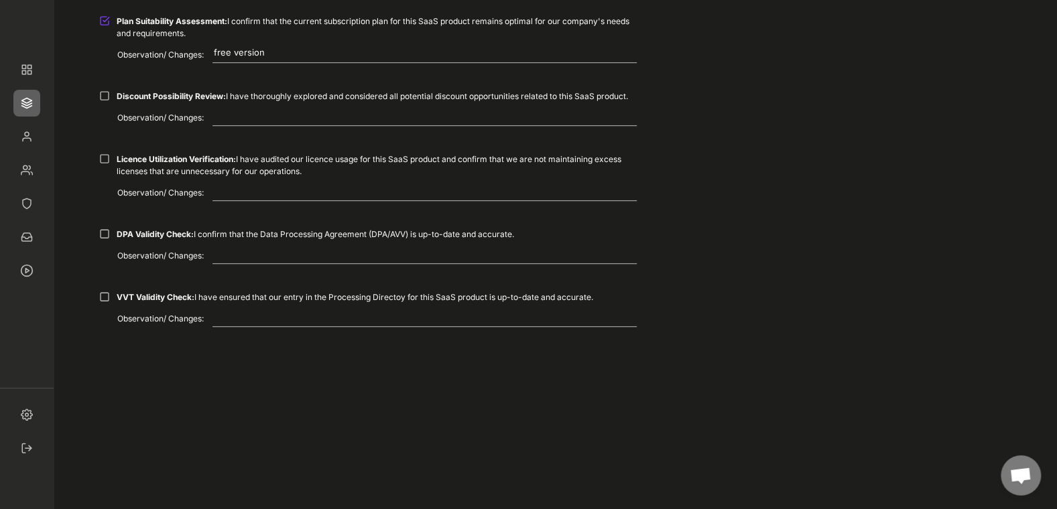
scroll to position [462, 0]
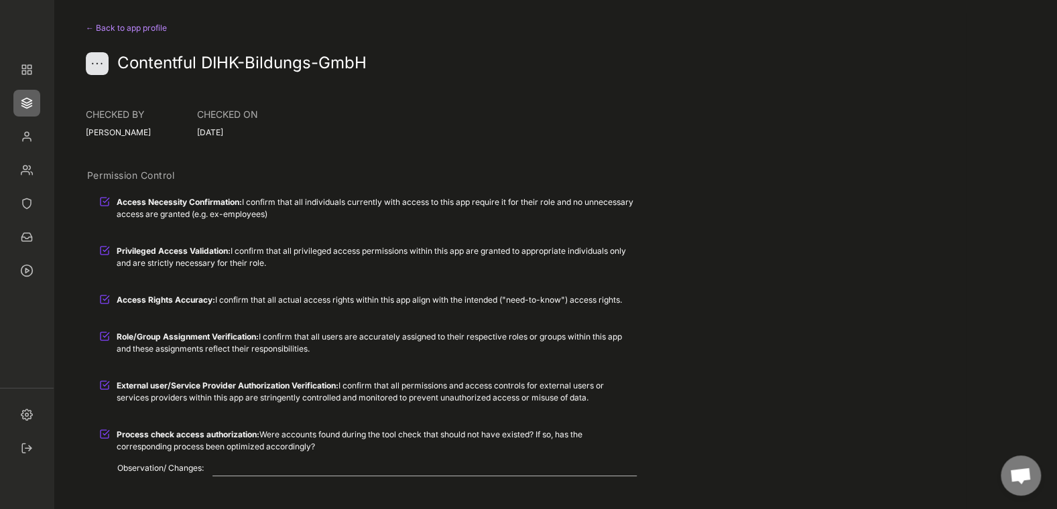
type textarea "none found"
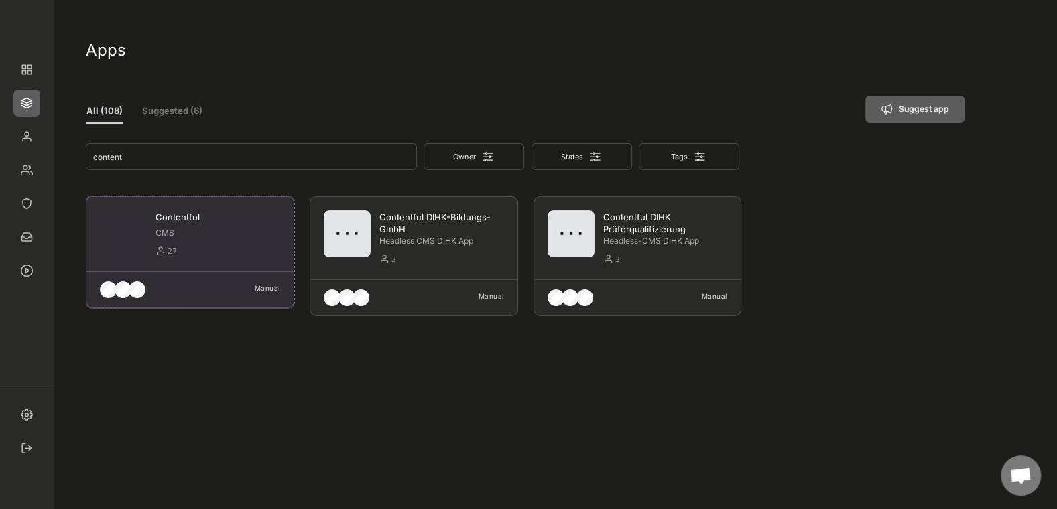
click at [168, 247] on div "27" at bounding box center [224, 251] width 113 height 15
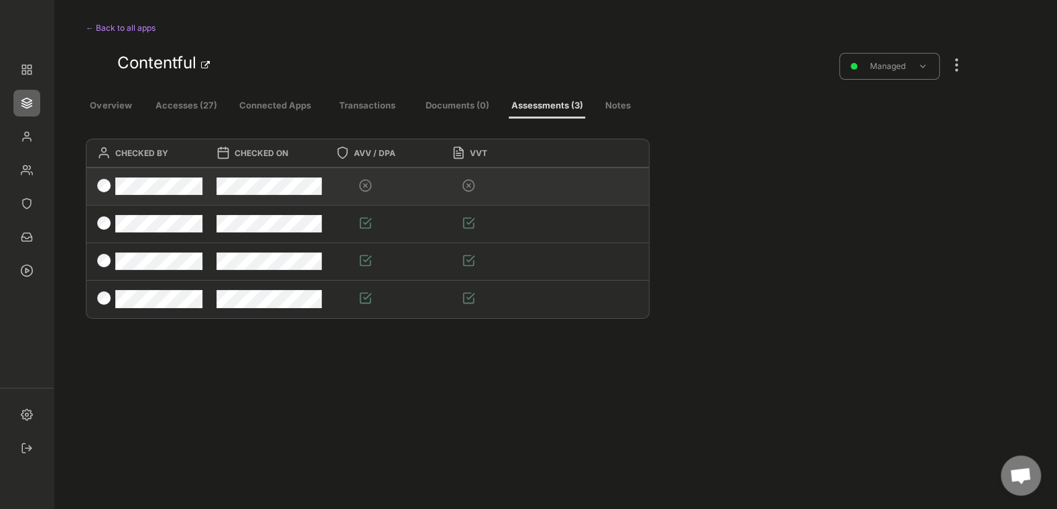
select select ""every_6_months""
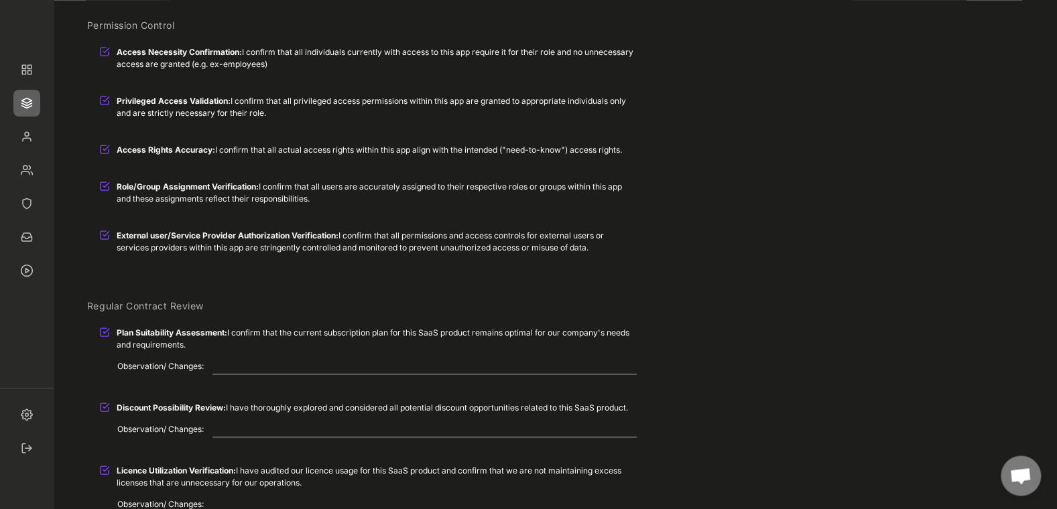
type textarea "+4 User Licenses paid per month, fluctuation is Contentful is high, maybe adjus…"
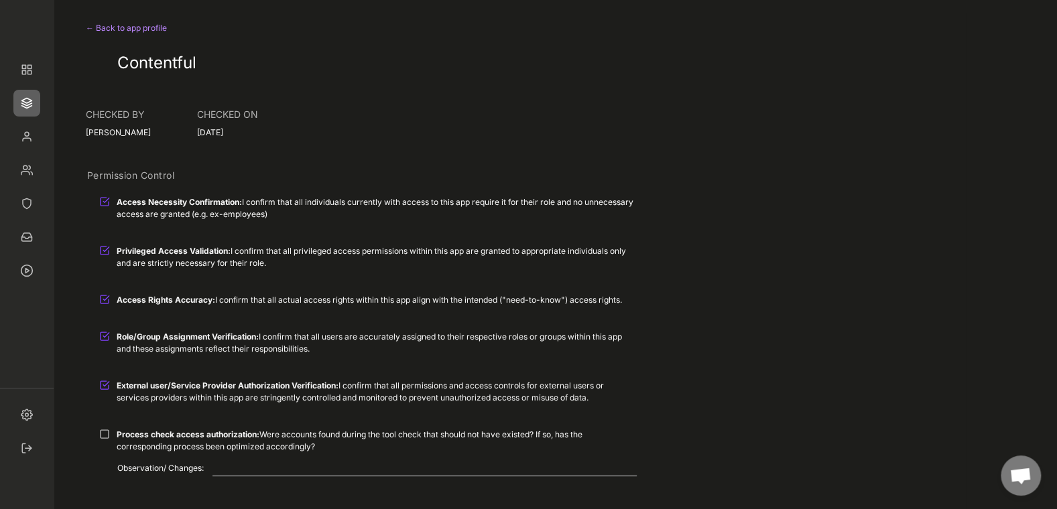
type textarea "none found"
type textarea "+ 5 users: discussions about contact renewal needs to be started soon"
type textarea "+ 5 users - all needed"
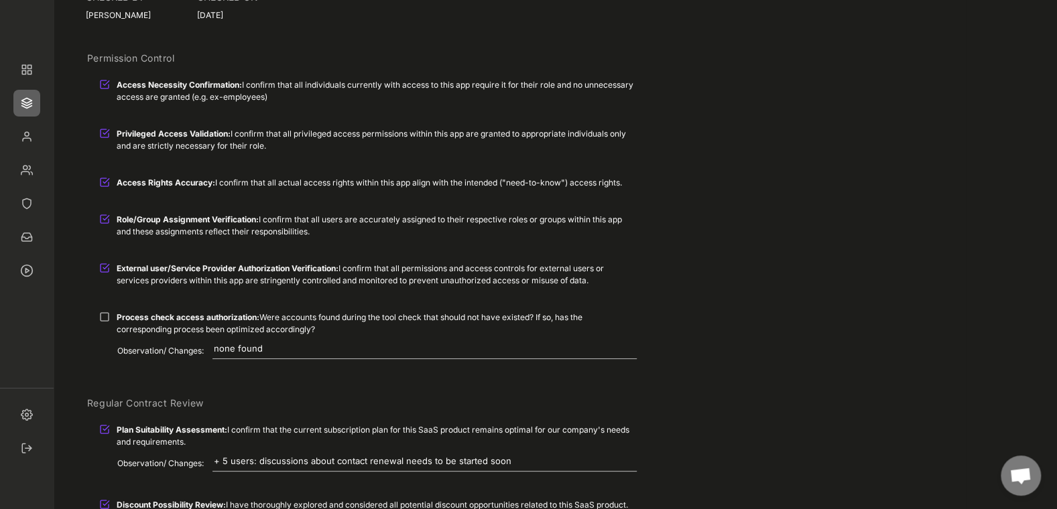
scroll to position [231, 0]
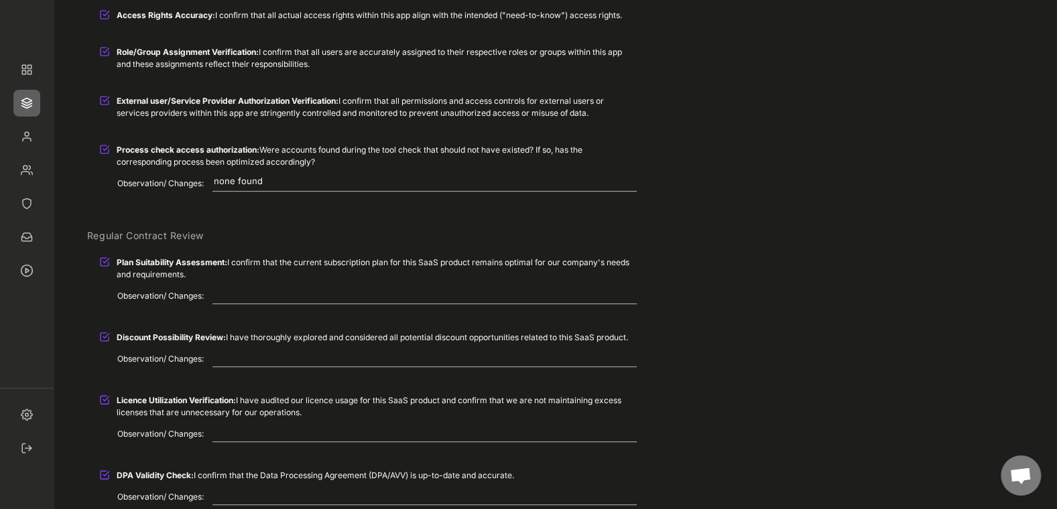
scroll to position [308, 0]
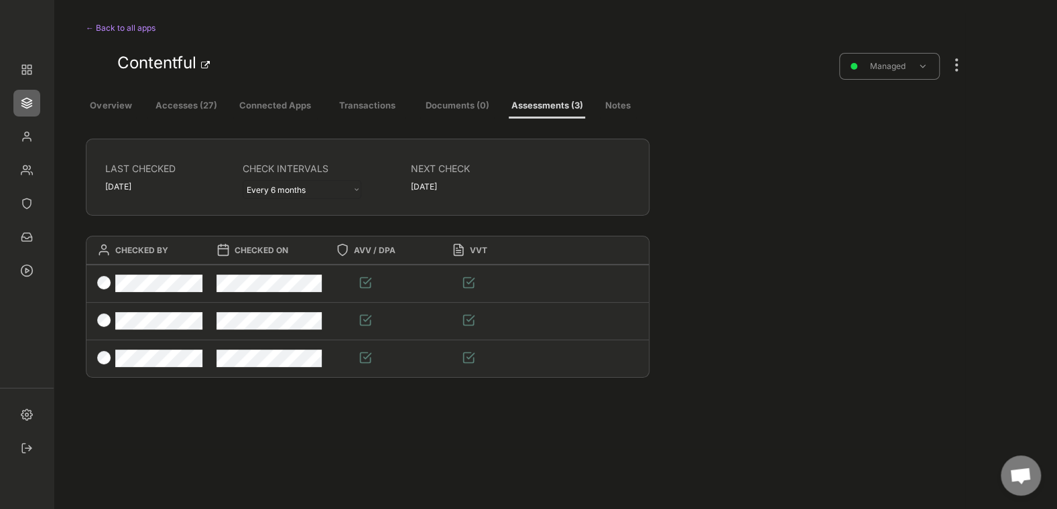
click at [955, 66] on div at bounding box center [956, 58] width 17 height 29
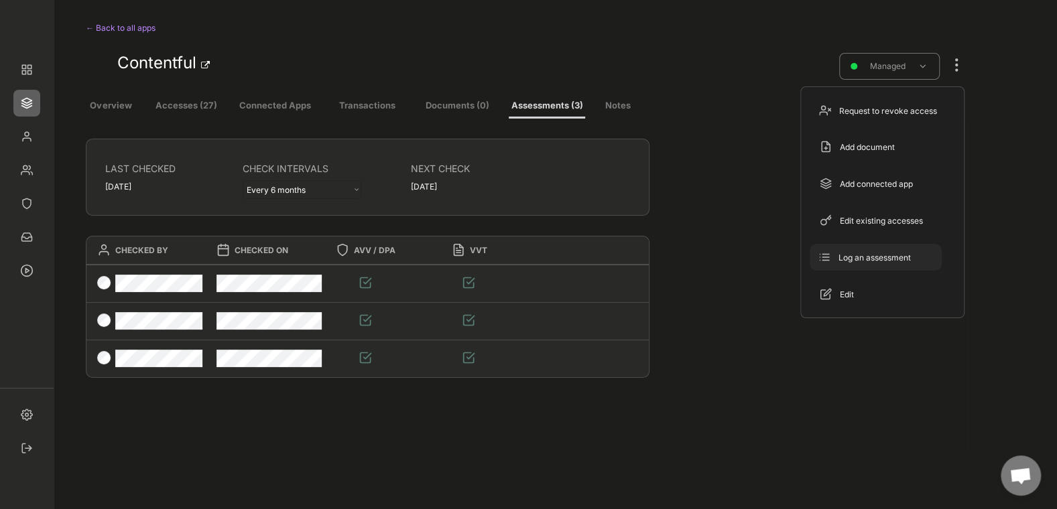
click at [913, 264] on div "Log an assessment" at bounding box center [876, 257] width 132 height 27
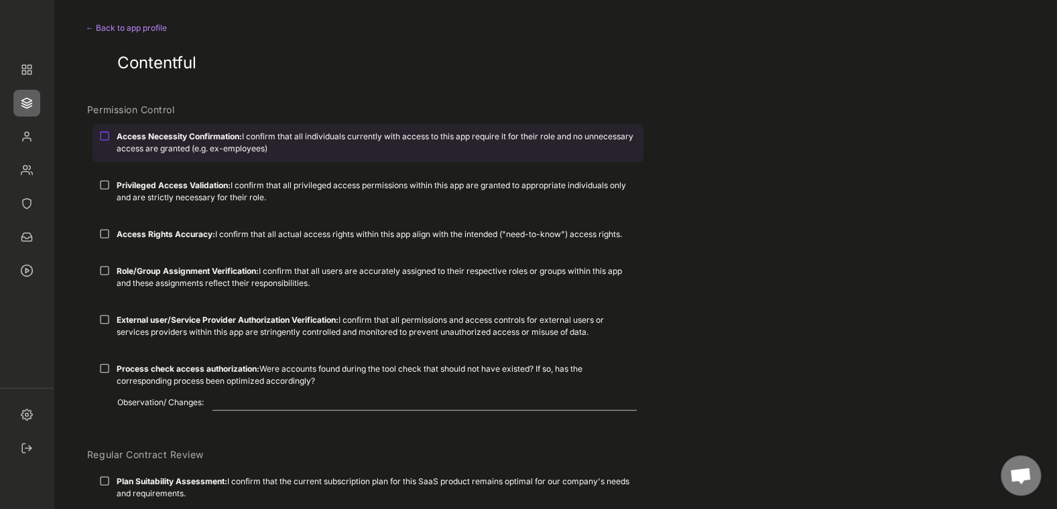
click at [109, 140] on div at bounding box center [104, 136] width 11 height 11
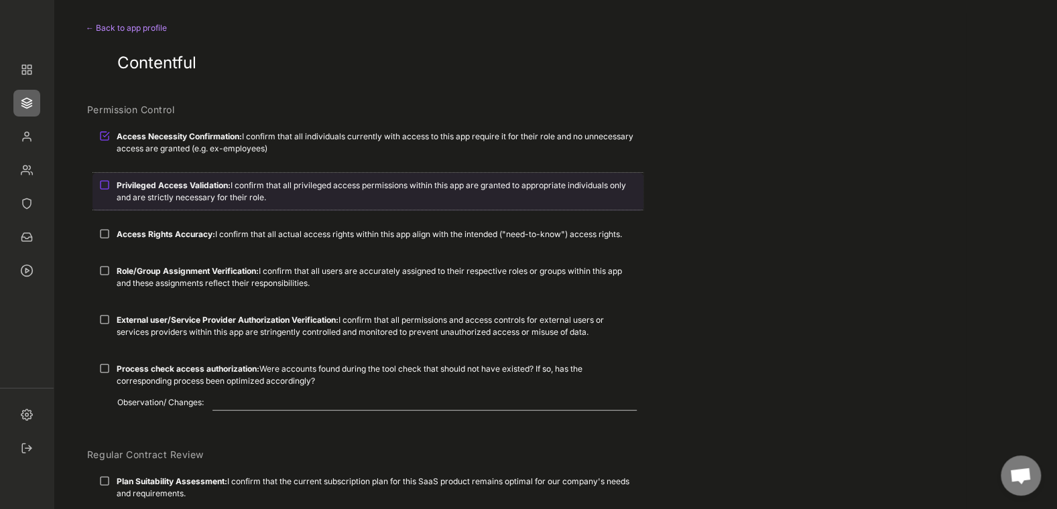
click at [103, 190] on div "Privileged Access Validation: I confirm that all privileged access permissions …" at bounding box center [367, 191] width 551 height 37
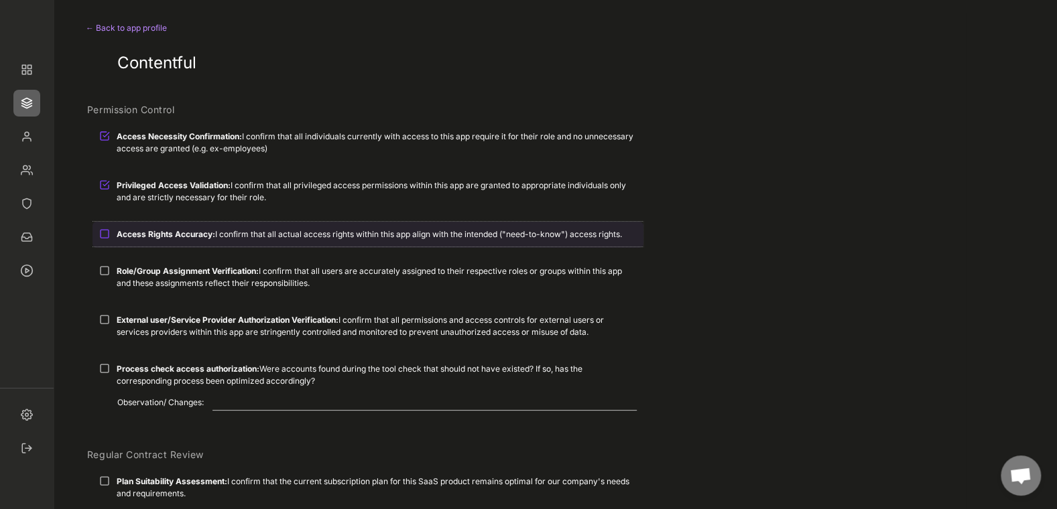
click at [109, 230] on div at bounding box center [104, 234] width 11 height 11
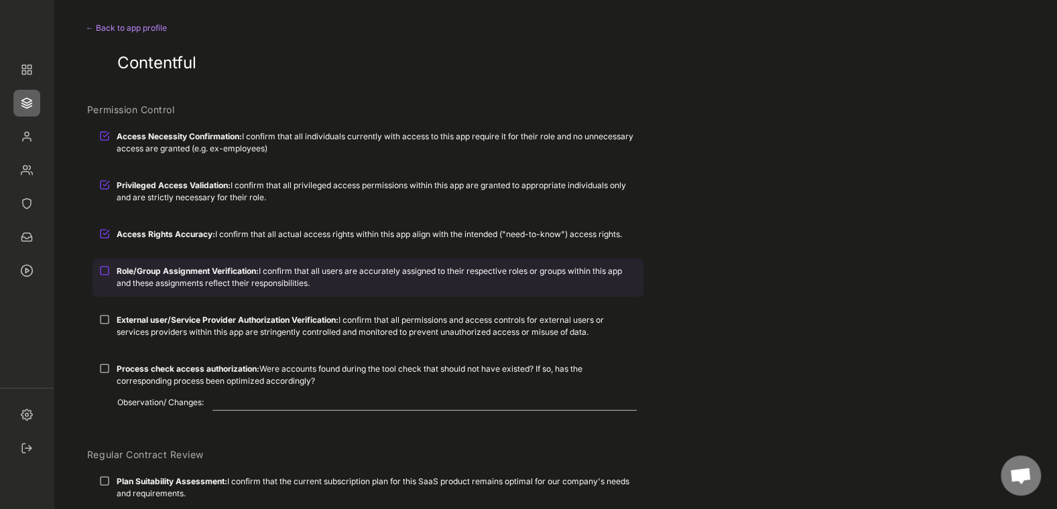
drag, startPoint x: 104, startPoint y: 276, endPoint x: 104, endPoint y: 300, distance: 24.1
click at [104, 276] on div at bounding box center [104, 270] width 11 height 11
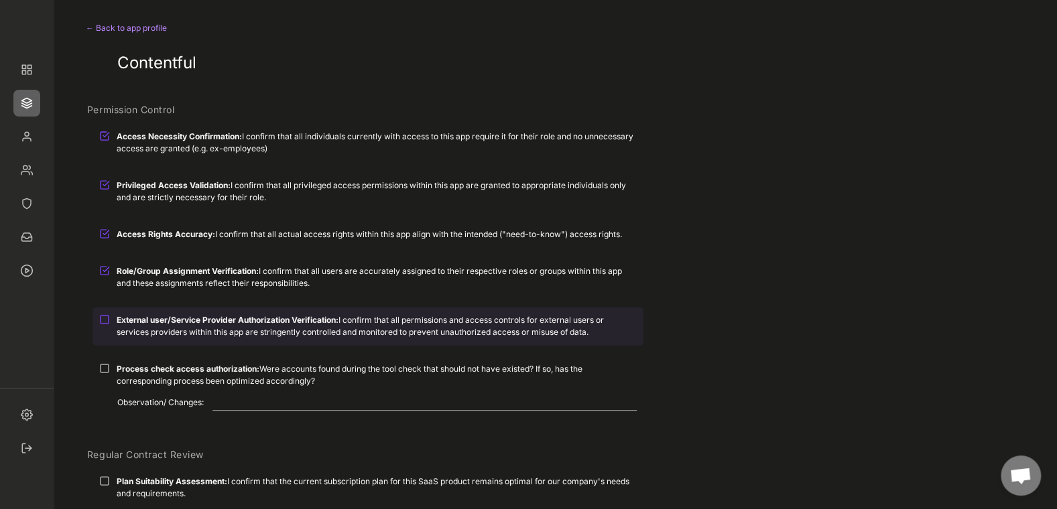
drag, startPoint x: 107, startPoint y: 322, endPoint x: 108, endPoint y: 340, distance: 18.8
click at [107, 324] on div at bounding box center [104, 319] width 11 height 11
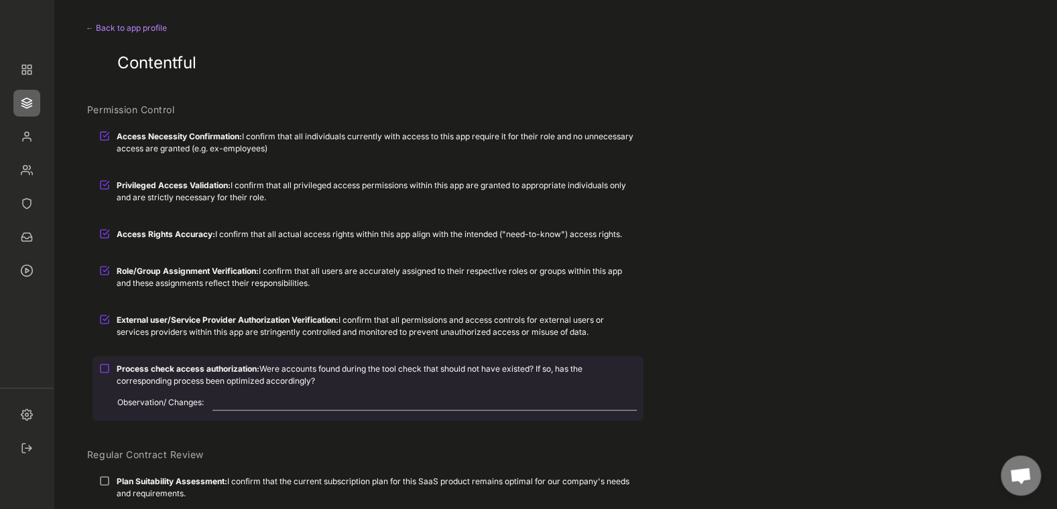
drag, startPoint x: 111, startPoint y: 365, endPoint x: 117, endPoint y: 361, distance: 8.2
click at [109, 366] on div "Process check access authorization: Were accounts found during the tool check t…" at bounding box center [367, 375] width 551 height 37
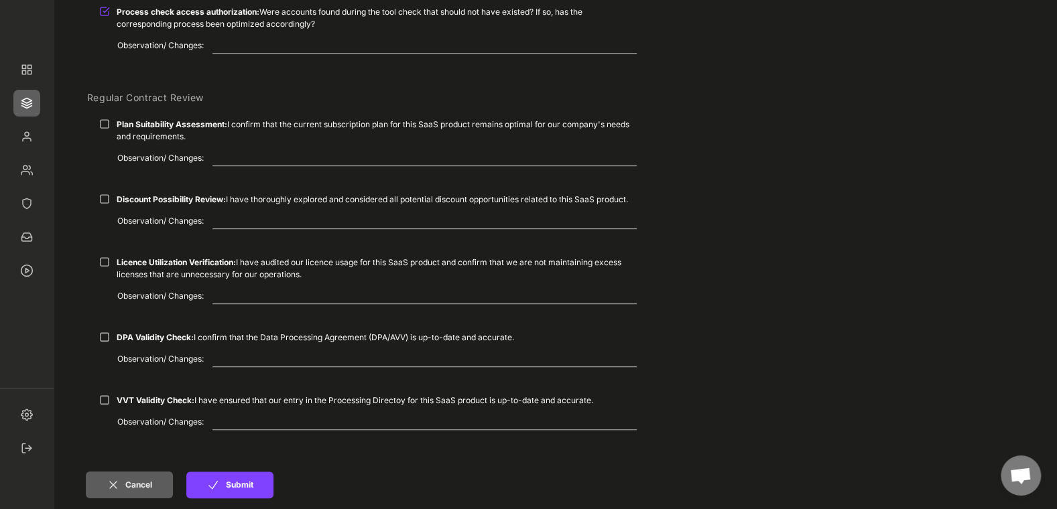
scroll to position [385, 0]
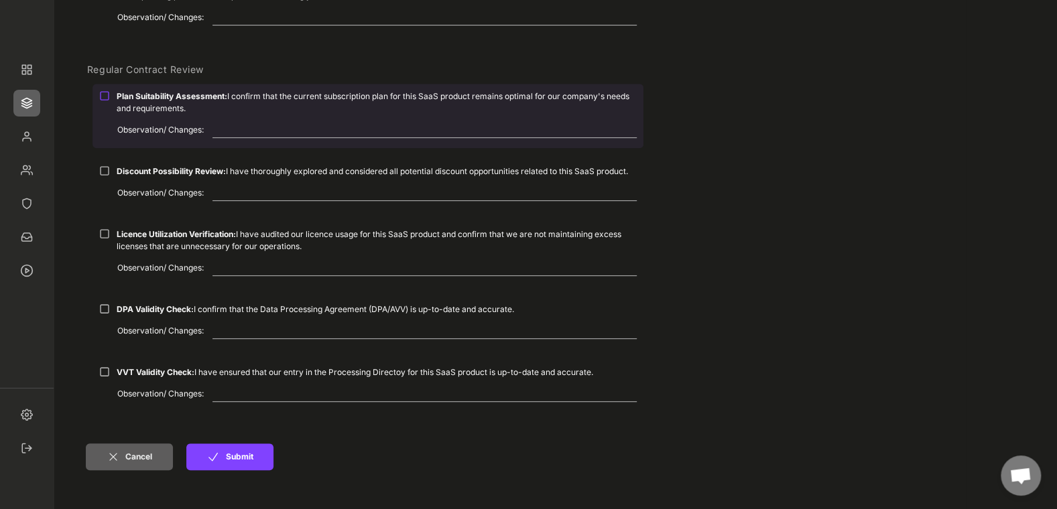
click at [111, 97] on div "Plan Suitability Assessment: I confirm that the current subscription plan for t…" at bounding box center [367, 102] width 551 height 37
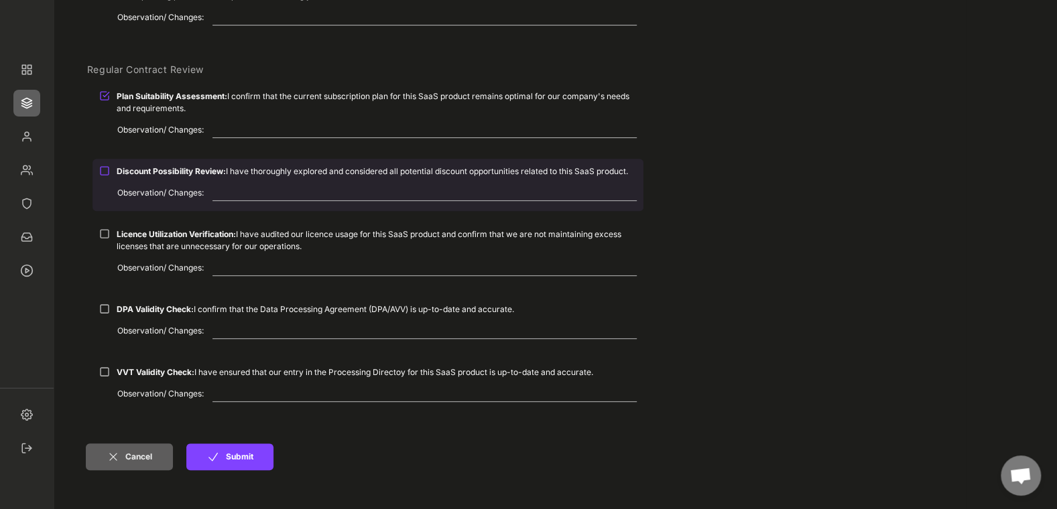
click at [104, 166] on div at bounding box center [104, 171] width 11 height 11
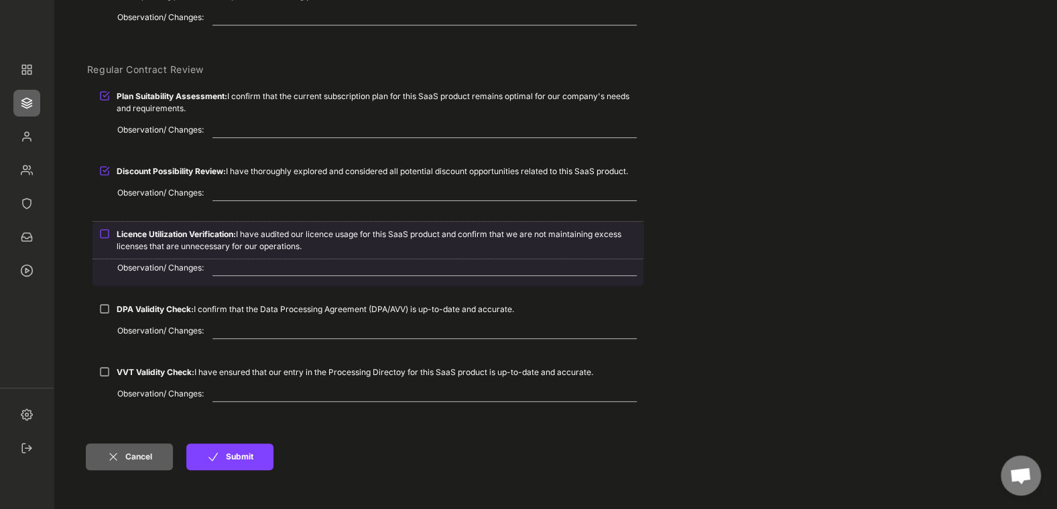
click at [105, 233] on div at bounding box center [104, 234] width 11 height 11
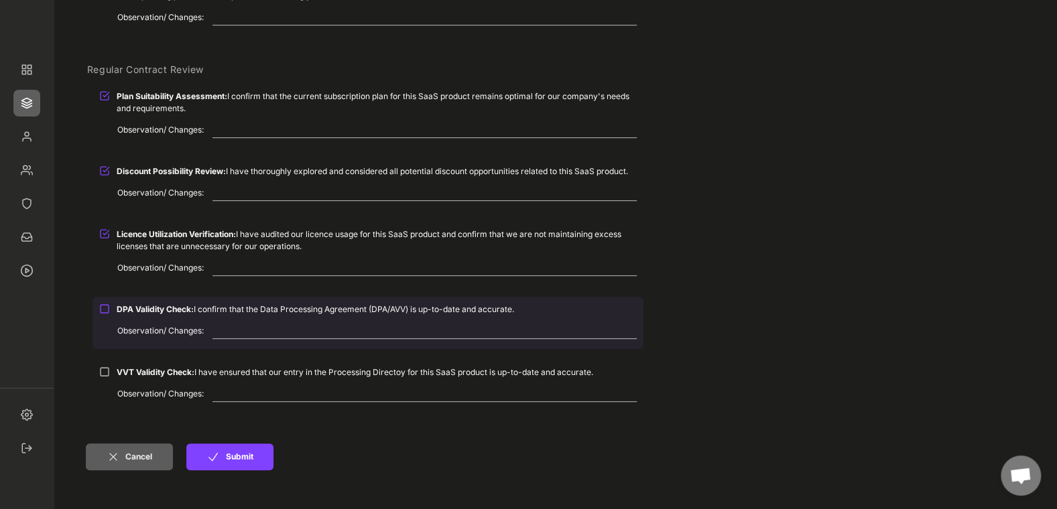
drag, startPoint x: 107, startPoint y: 306, endPoint x: 105, endPoint y: 320, distance: 13.6
click at [106, 307] on div at bounding box center [104, 309] width 11 height 11
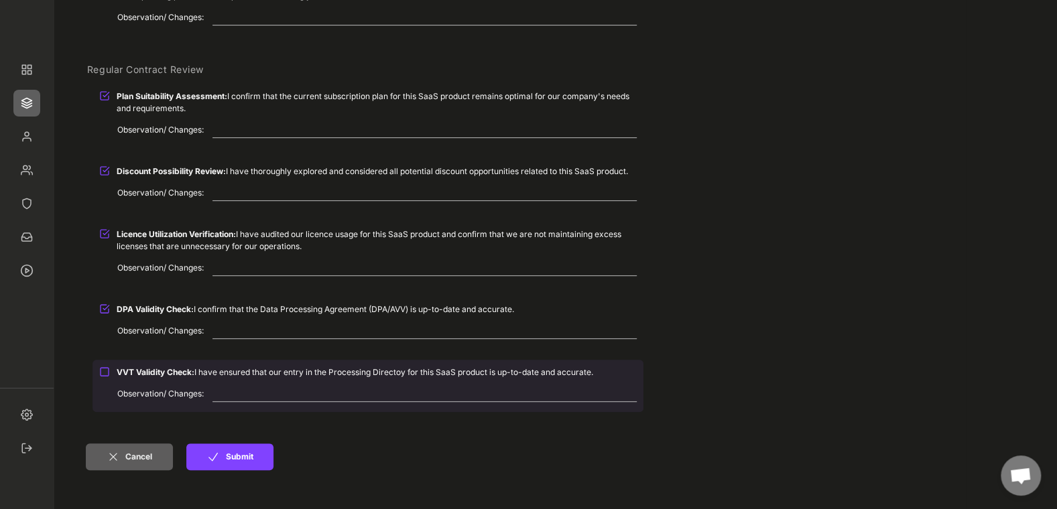
click at [108, 381] on div "VVT Validity Check: I have ensured that our entry in the Processing Directoy fo…" at bounding box center [367, 372] width 551 height 25
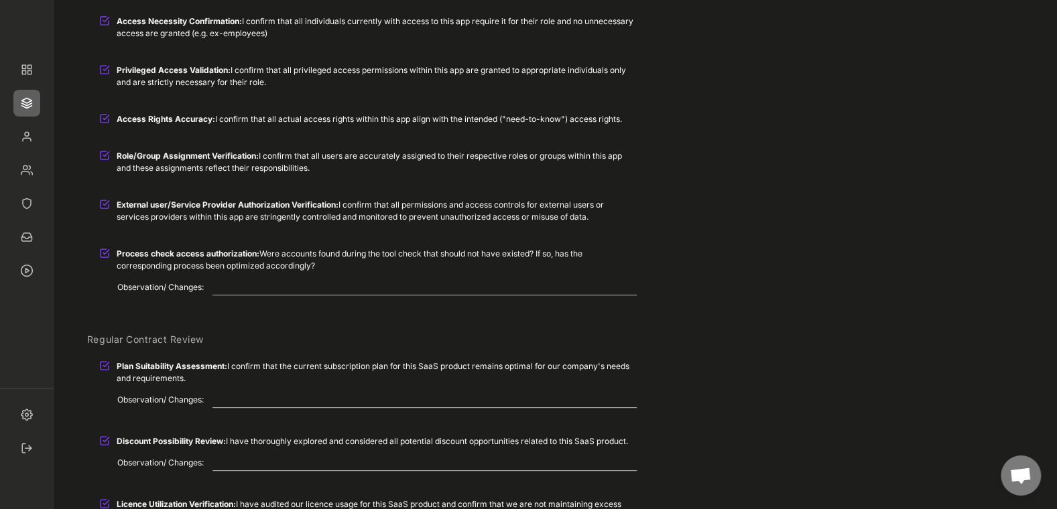
scroll to position [77, 0]
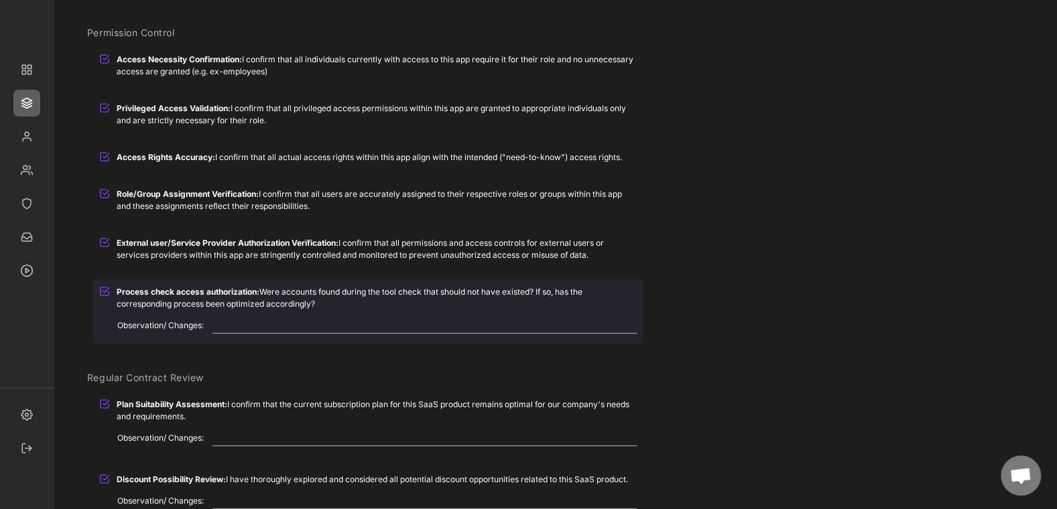
click at [223, 325] on textarea at bounding box center [424, 326] width 424 height 16
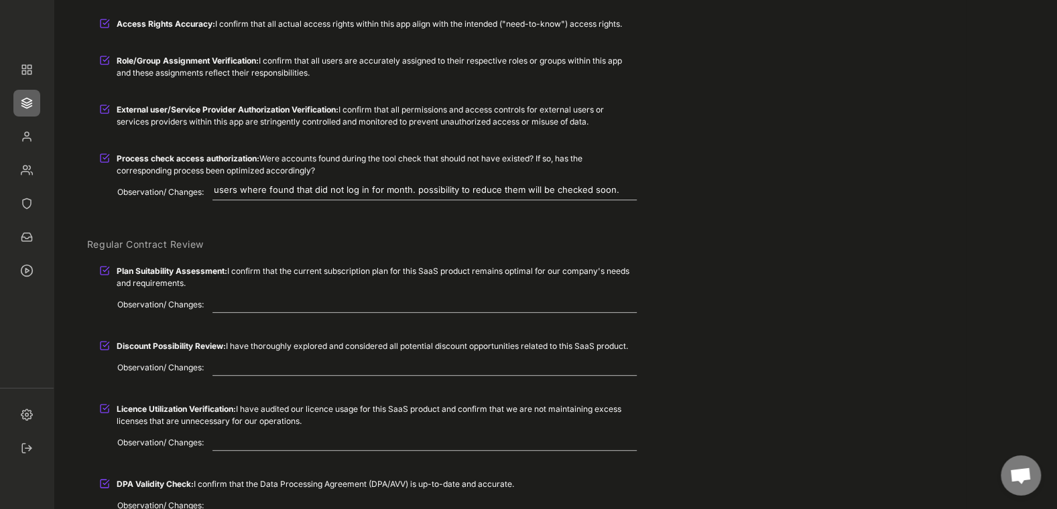
scroll to position [231, 0]
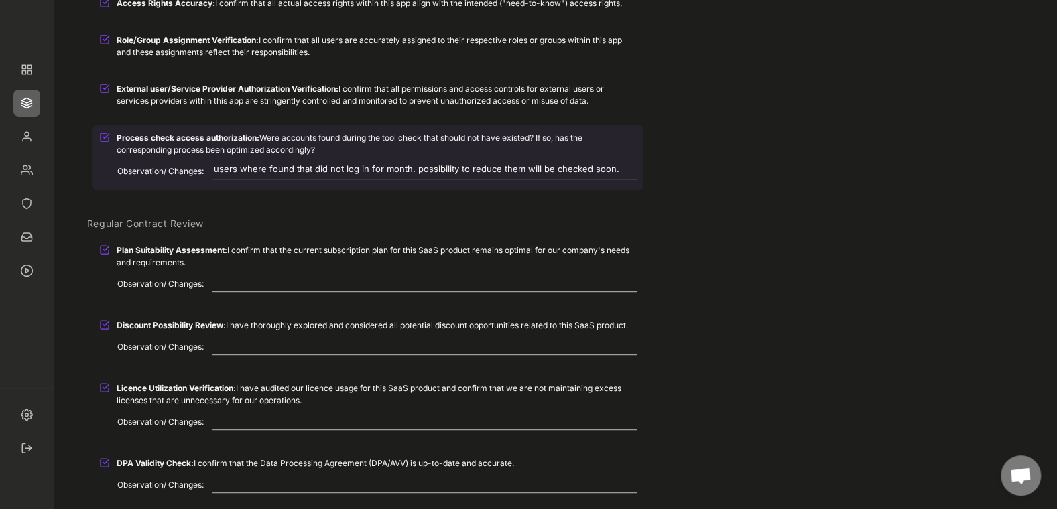
drag, startPoint x: 618, startPoint y: 170, endPoint x: 585, endPoint y: 170, distance: 32.8
click at [585, 170] on textarea "users where found that did not log in for month. possibility to reduce them wil…" at bounding box center [424, 172] width 424 height 16
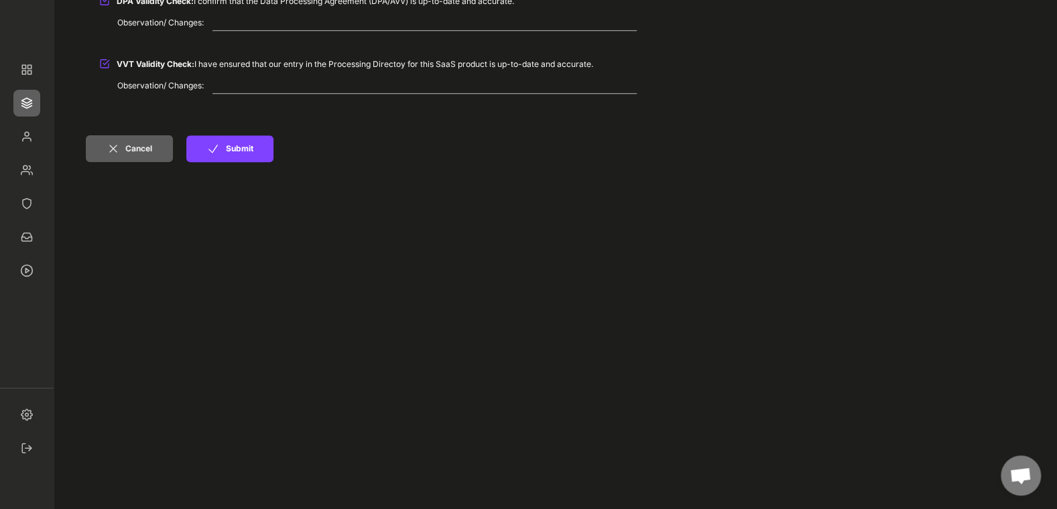
scroll to position [617, 0]
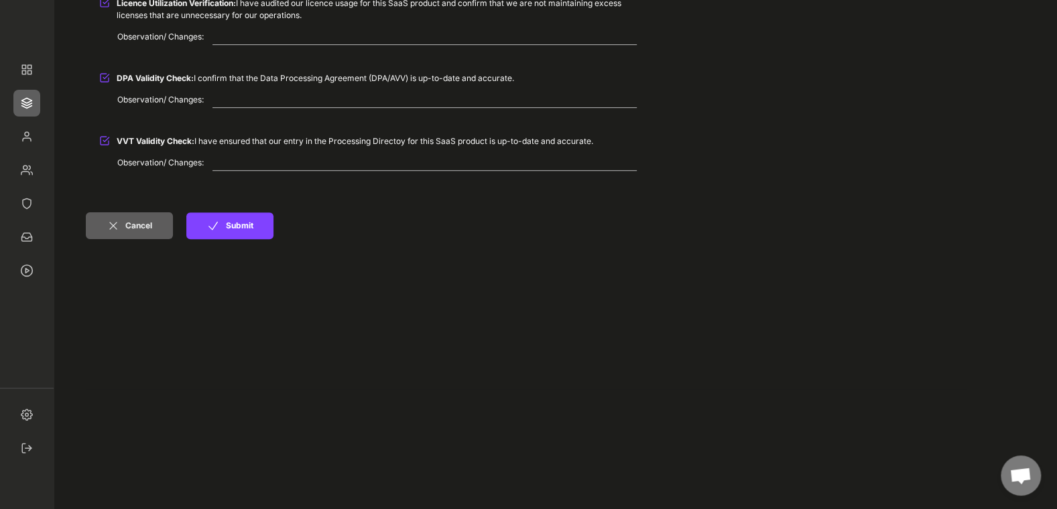
type textarea "users where found that did not log in for month. possibility to reduce them wil…"
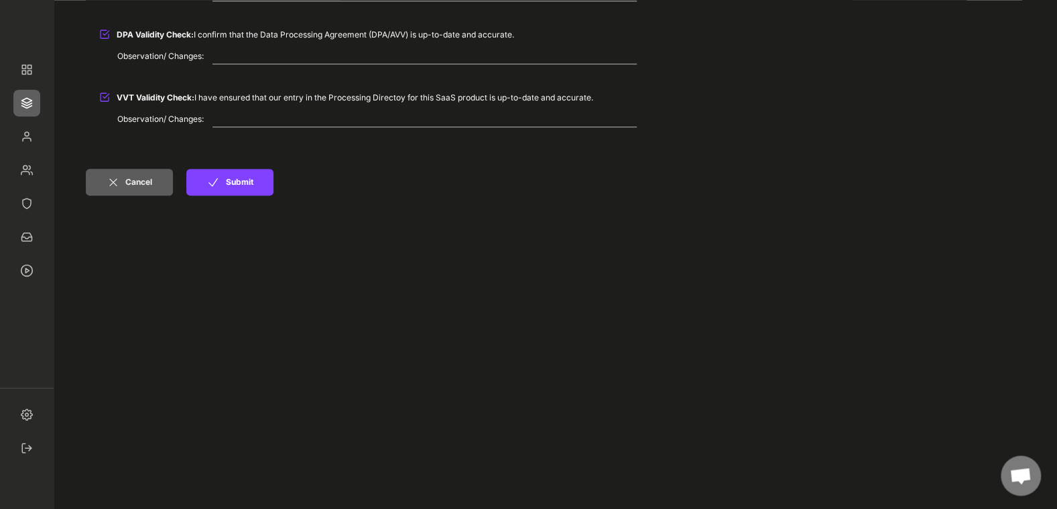
scroll to position [694, 0]
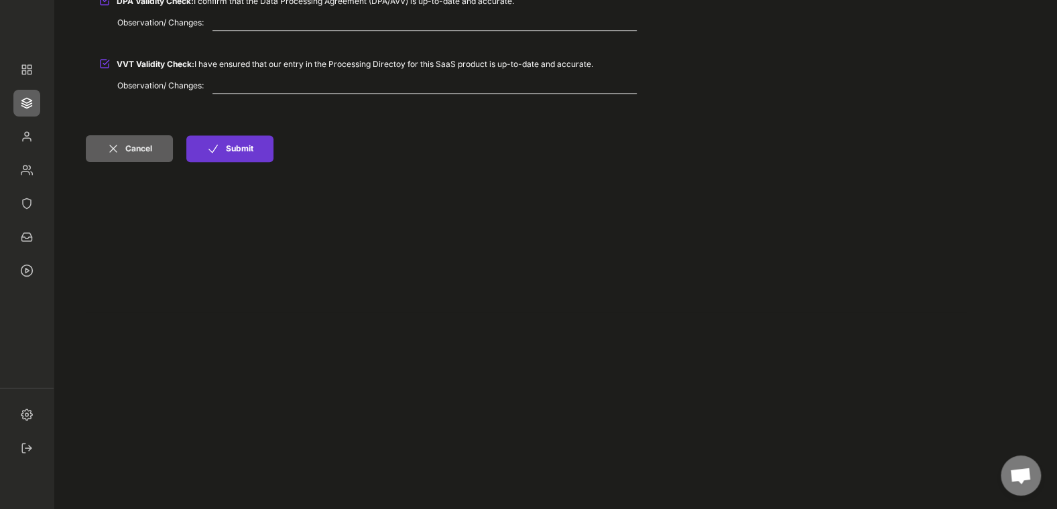
click at [231, 161] on button "Submit" at bounding box center [229, 148] width 87 height 27
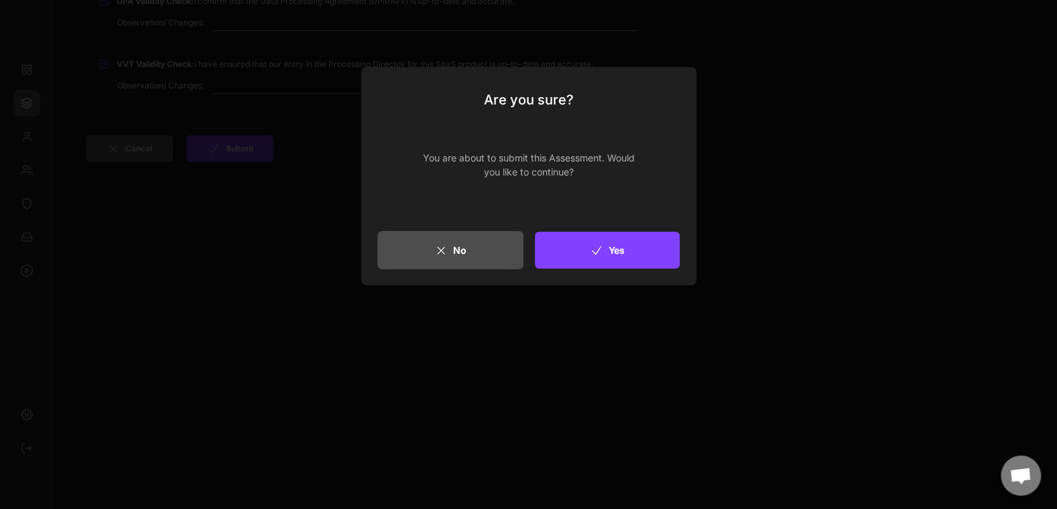
click at [387, 258] on button "No" at bounding box center [450, 250] width 145 height 37
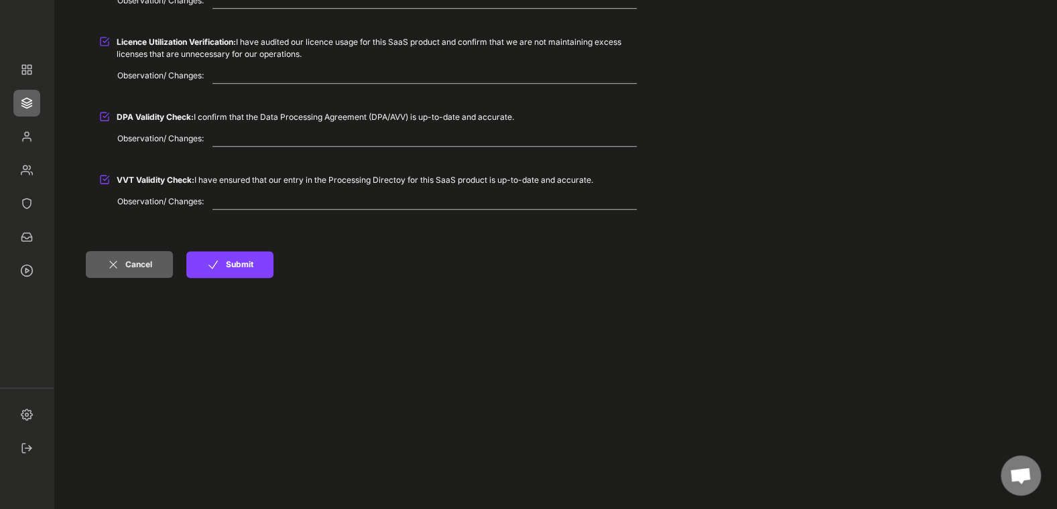
scroll to position [617, 0]
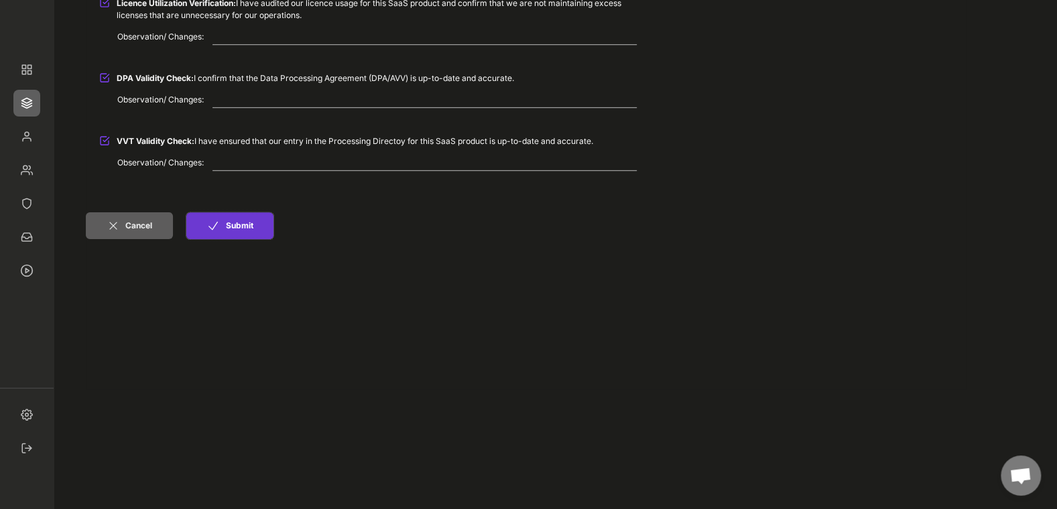
click at [252, 229] on button "Submit" at bounding box center [229, 225] width 87 height 27
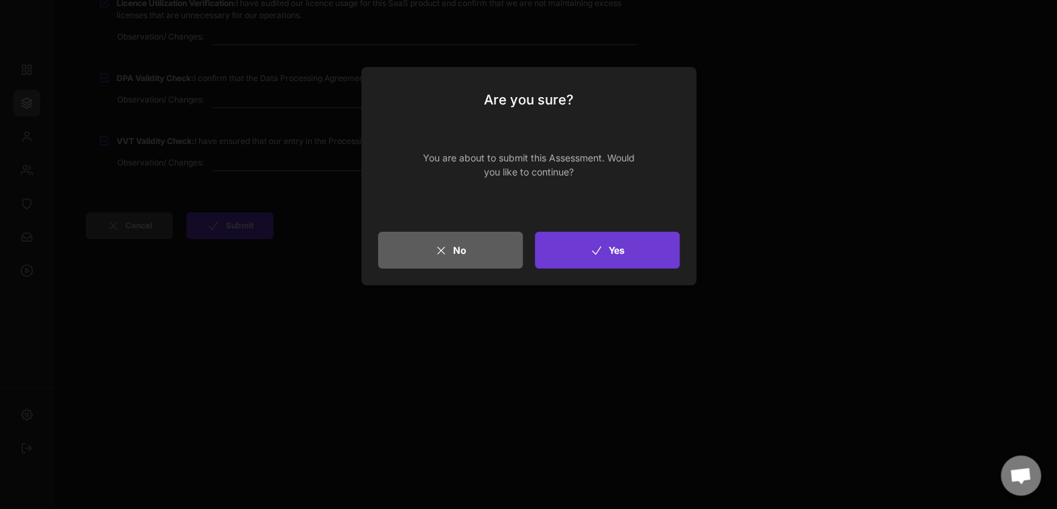
click at [572, 249] on button "Yes" at bounding box center [607, 250] width 145 height 37
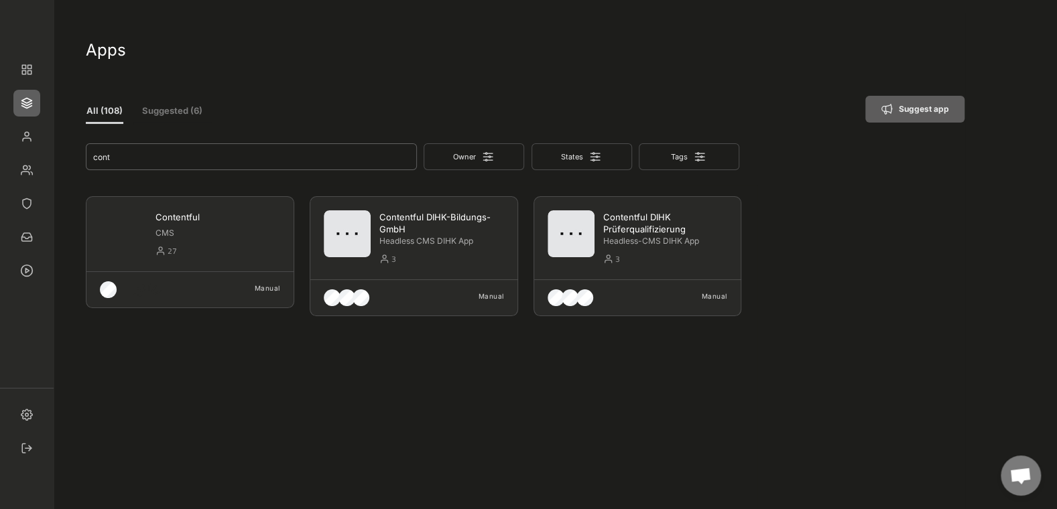
type input "cont"
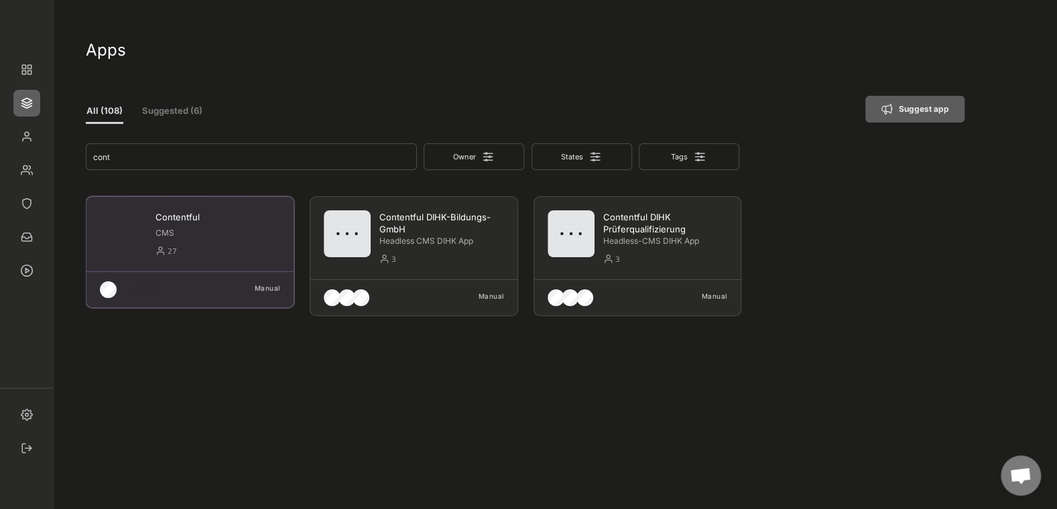
click at [186, 251] on div "27" at bounding box center [224, 251] width 113 height 15
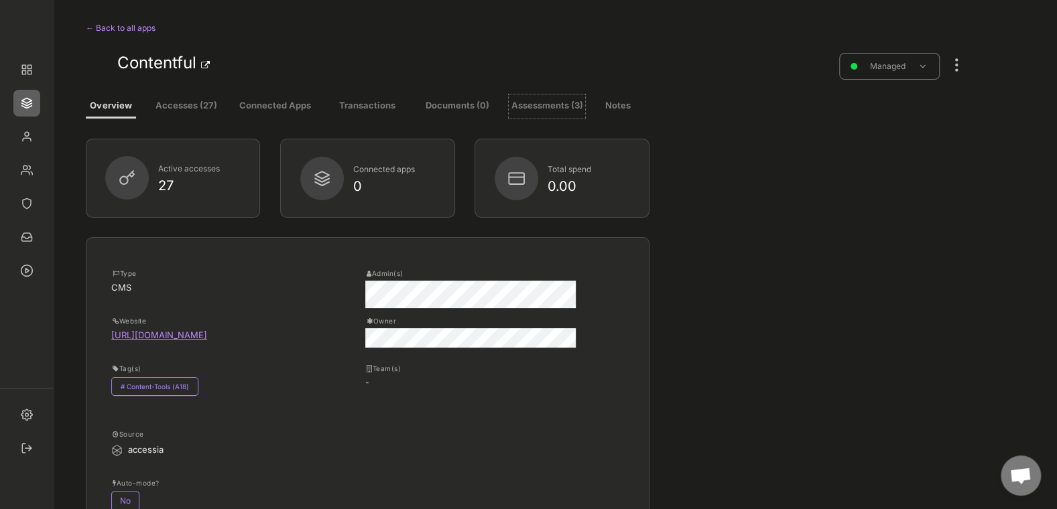
click at [555, 104] on button "Assessments (3)" at bounding box center [547, 106] width 76 height 24
select select ""every_6_months""
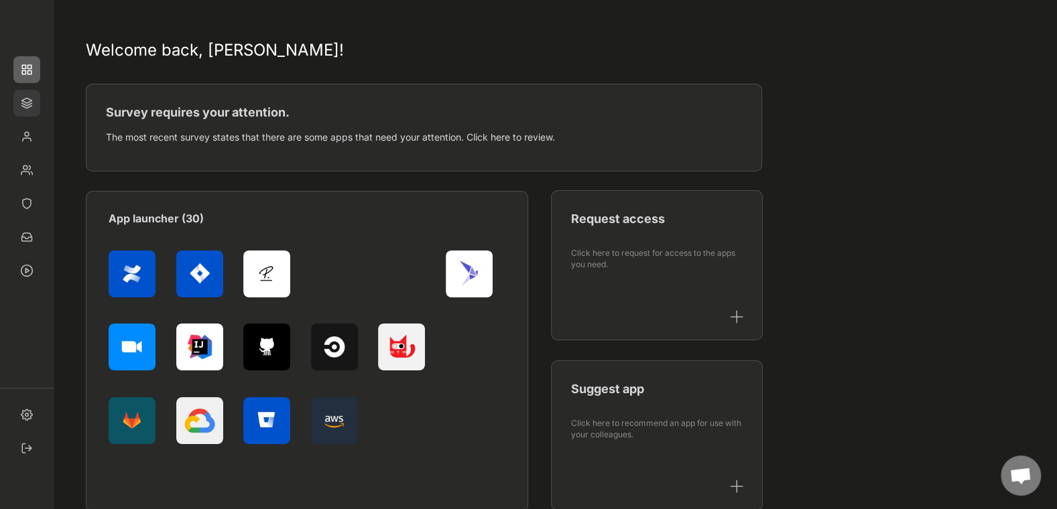
click at [27, 99] on img at bounding box center [26, 103] width 27 height 27
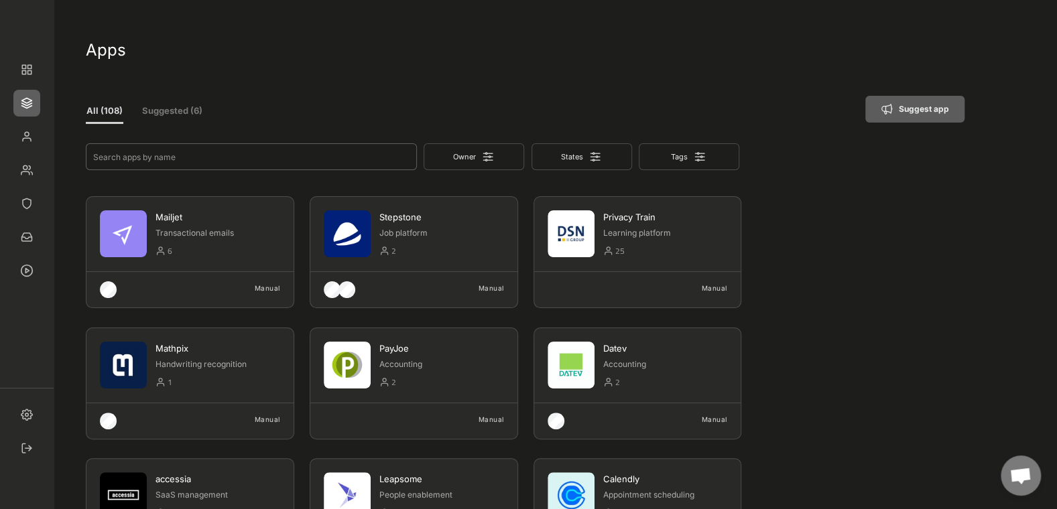
click at [163, 149] on input "input" at bounding box center [251, 156] width 331 height 27
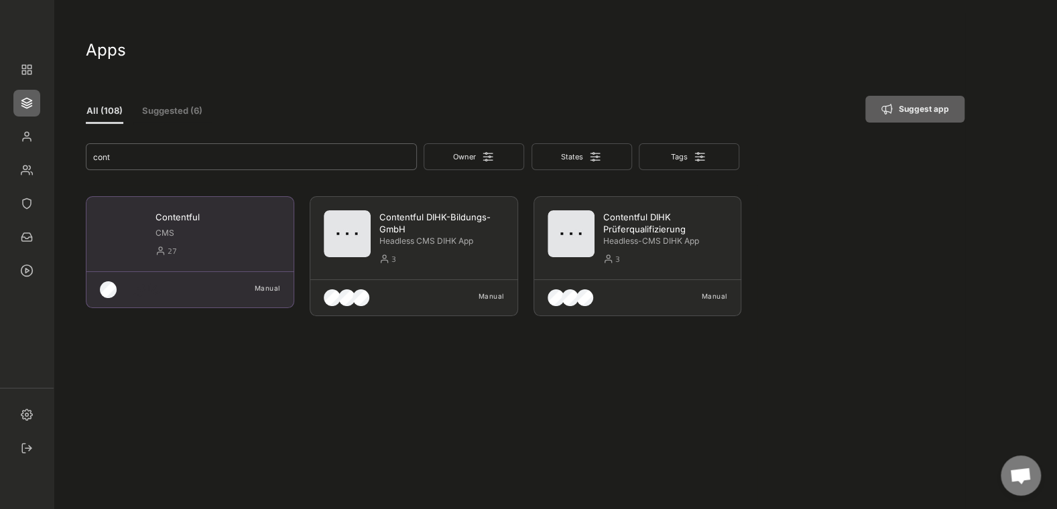
type input "cont"
click at [207, 220] on div "Contentful" at bounding box center [217, 217] width 125 height 12
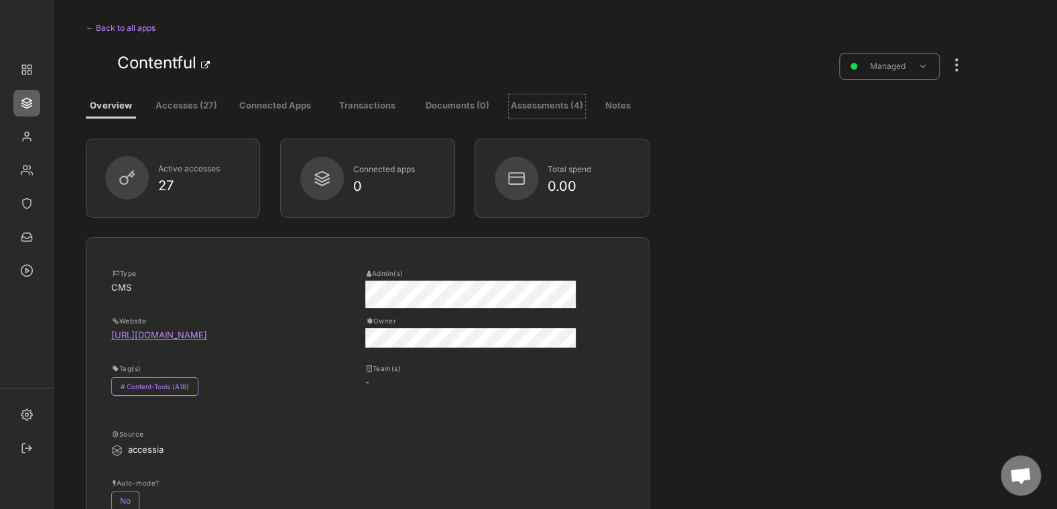
click at [537, 110] on button "Assessments (4)" at bounding box center [547, 106] width 76 height 24
select select ""every_6_months""
